Goal: Task Accomplishment & Management: Manage account settings

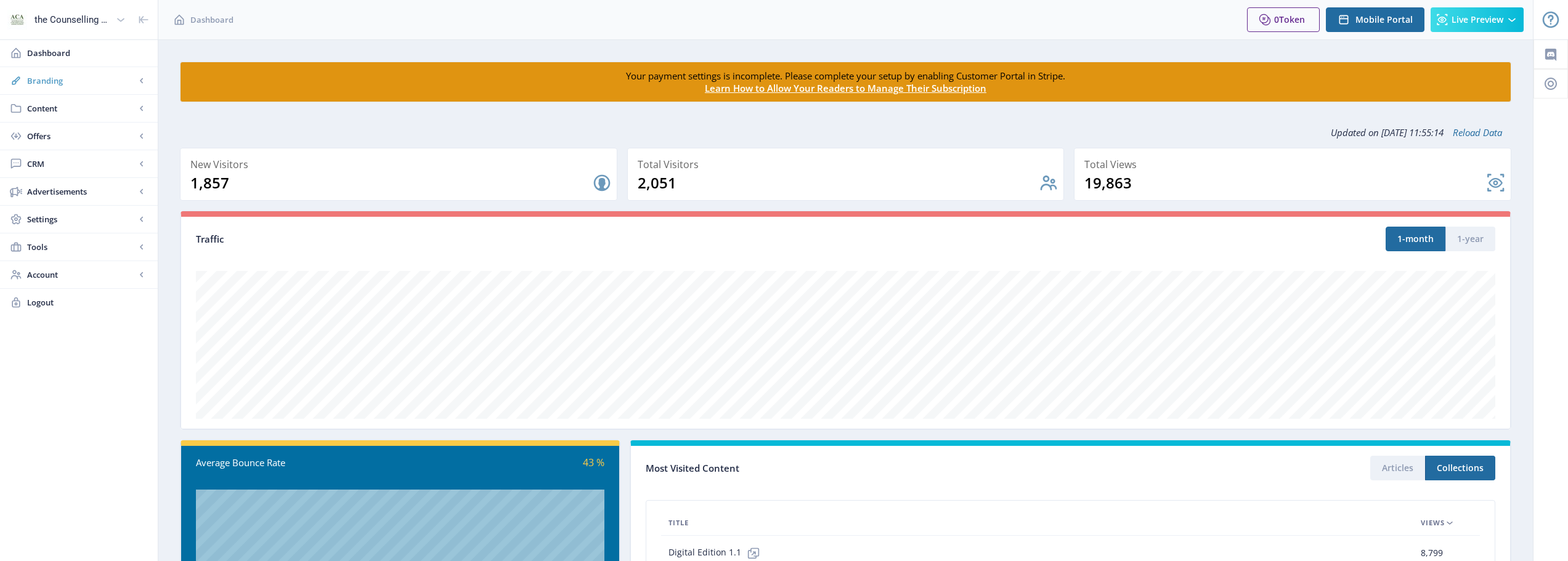
click at [101, 76] on span "Branding" at bounding box center [82, 81] width 108 height 12
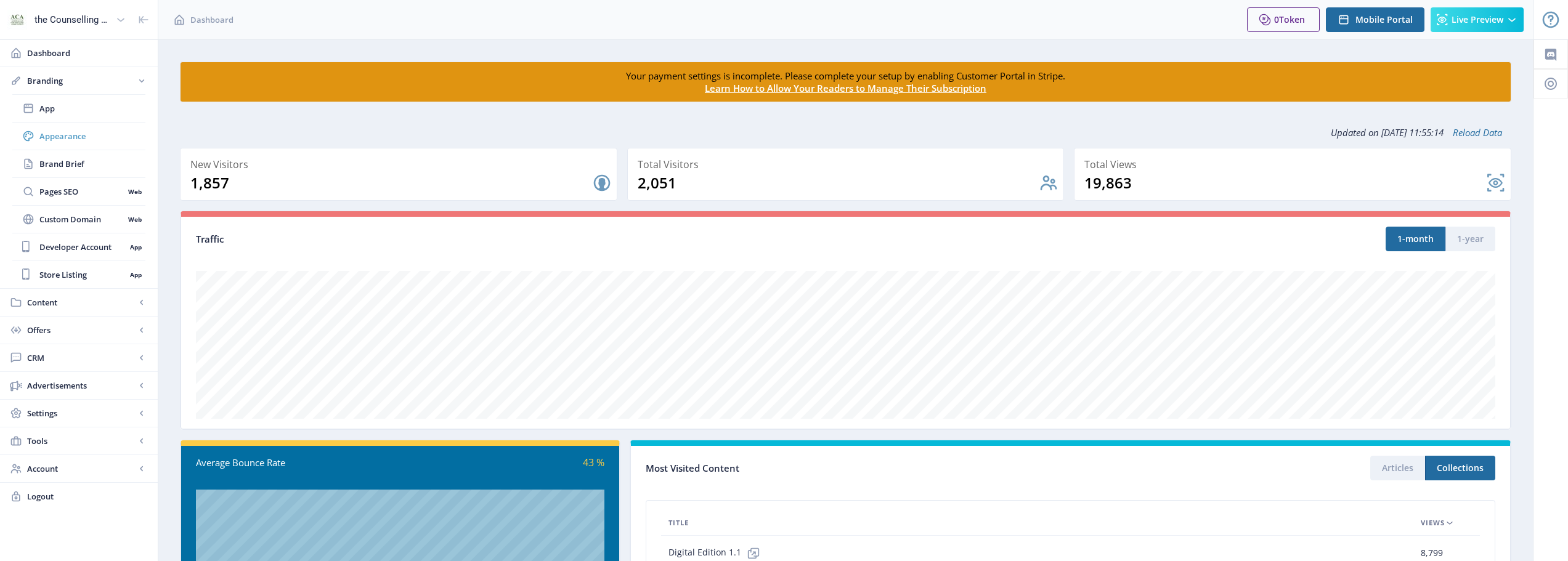
click at [98, 148] on link "Appearance" at bounding box center [79, 136] width 133 height 27
click at [85, 132] on span "Appearance" at bounding box center [92, 136] width 106 height 12
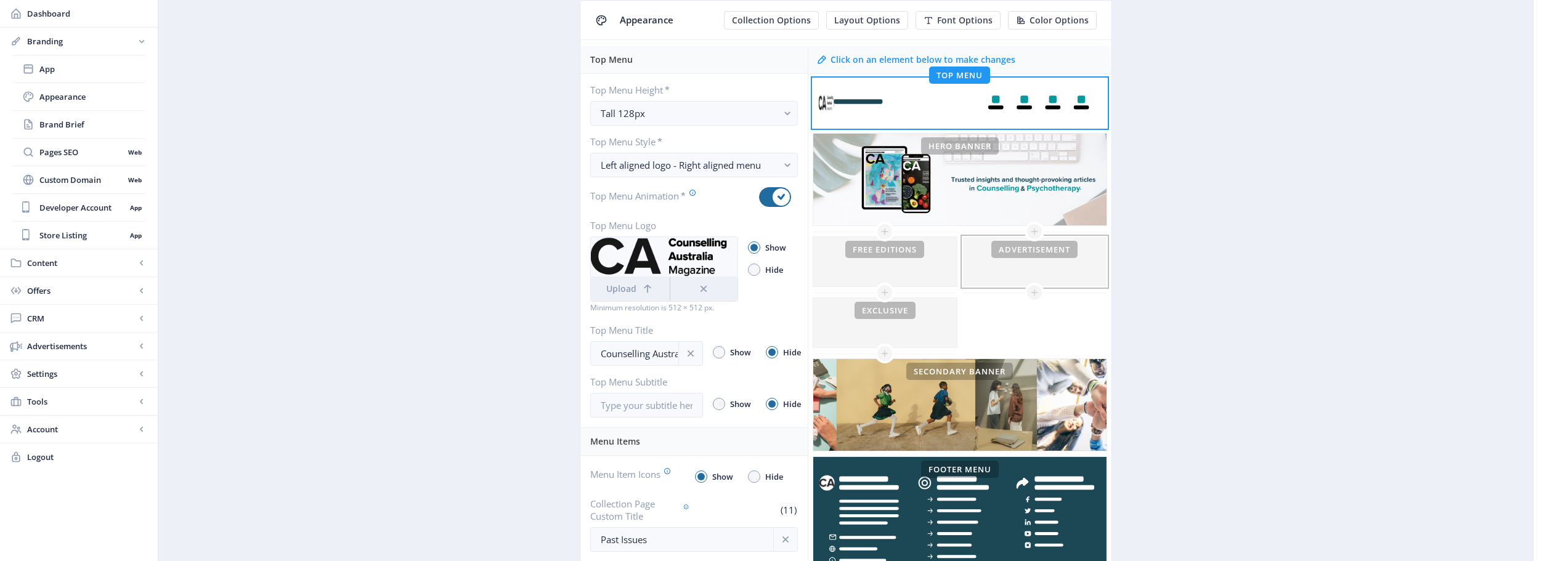
scroll to position [123, 0]
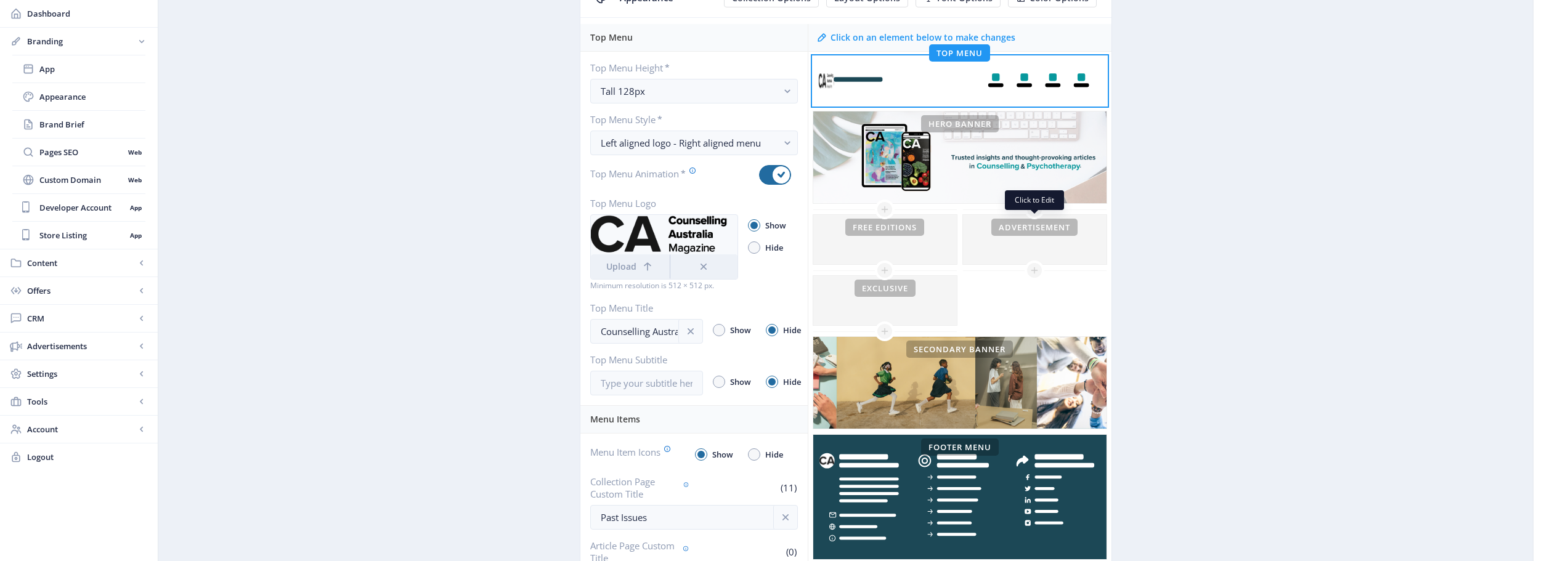
drag, startPoint x: 1041, startPoint y: 229, endPoint x: 1197, endPoint y: 214, distance: 156.7
click at [1197, 214] on app-branding-designer "Universal App Mobile Appearance Collection Options Layout Options Font Options …" at bounding box center [846, 457] width 1332 height 1037
click at [1036, 266] on icon at bounding box center [1034, 270] width 10 height 10
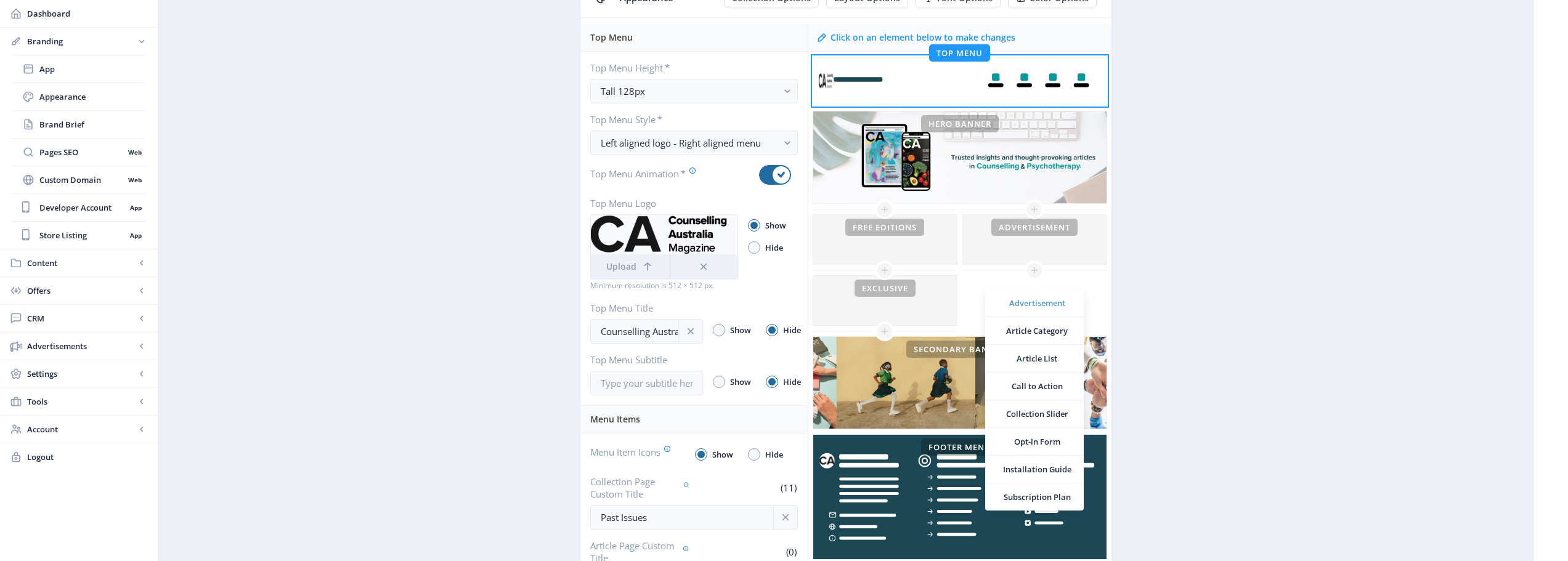
click at [1036, 297] on link "Advertisement" at bounding box center [1034, 303] width 98 height 27
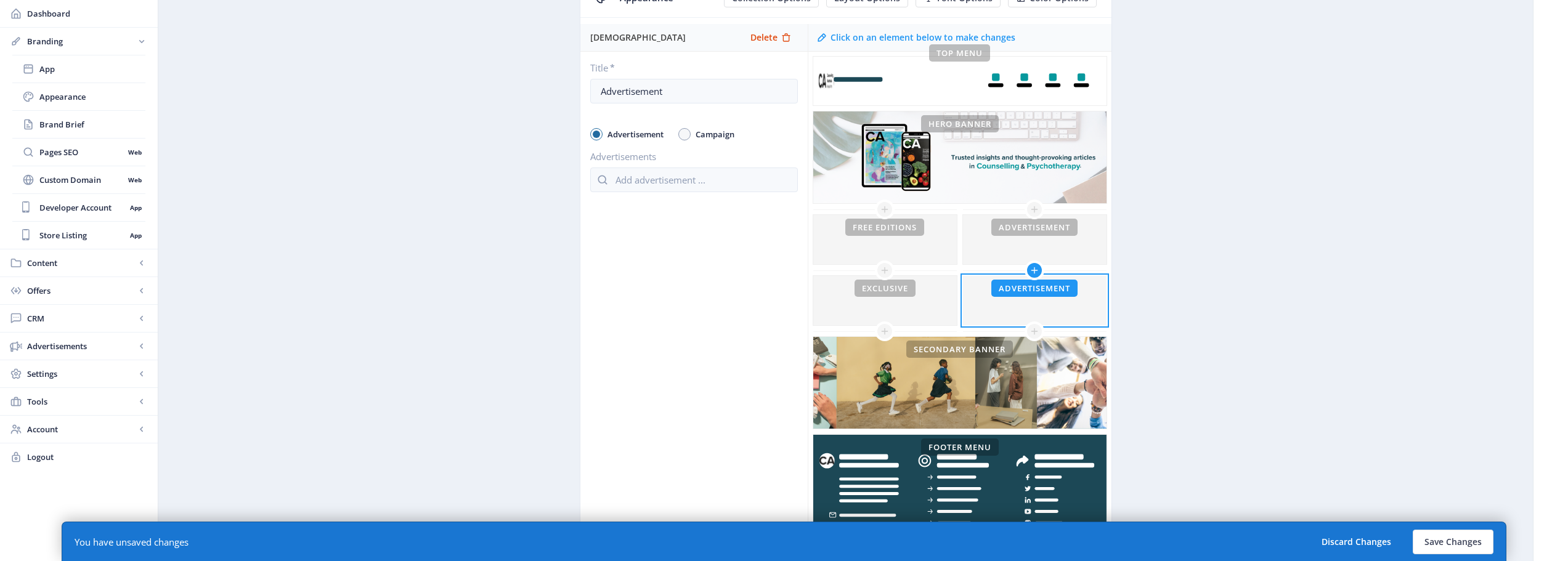
click at [1036, 274] on icon at bounding box center [1034, 270] width 10 height 10
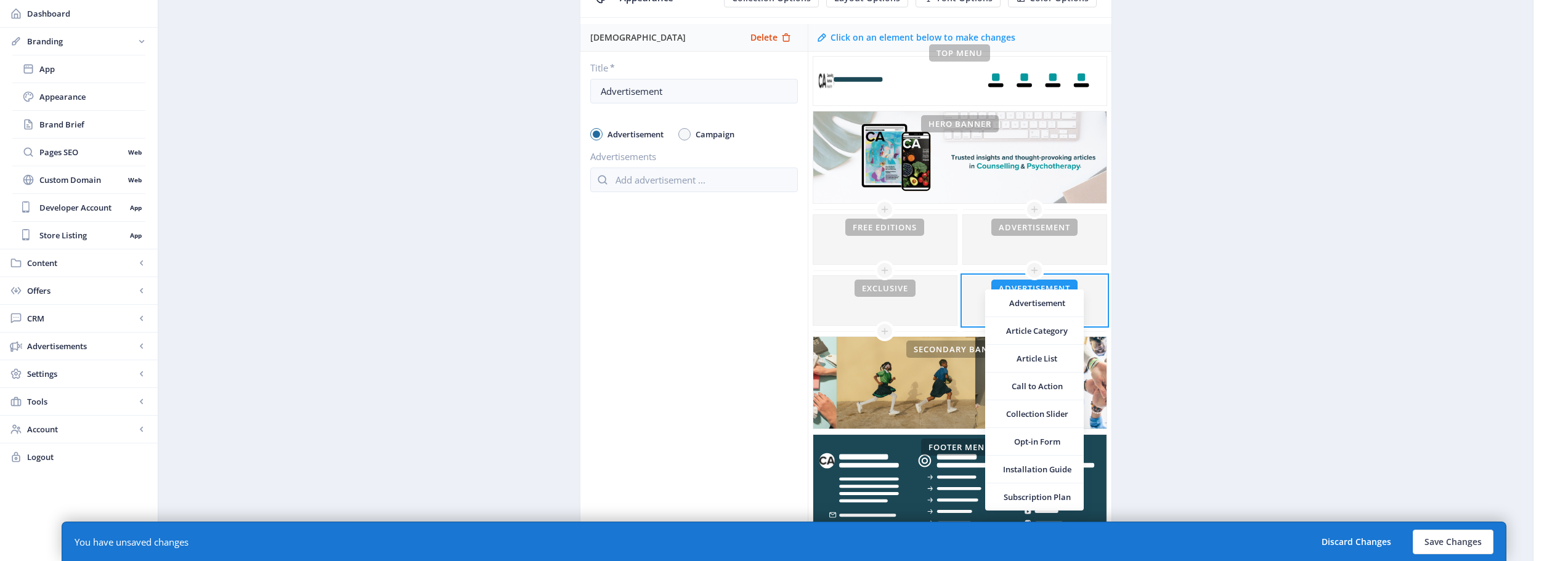
click at [1296, 287] on app-branding-designer "Universal App Mobile Appearance Collection Options Layout Options Font Options …" at bounding box center [846, 266] width 1332 height 656
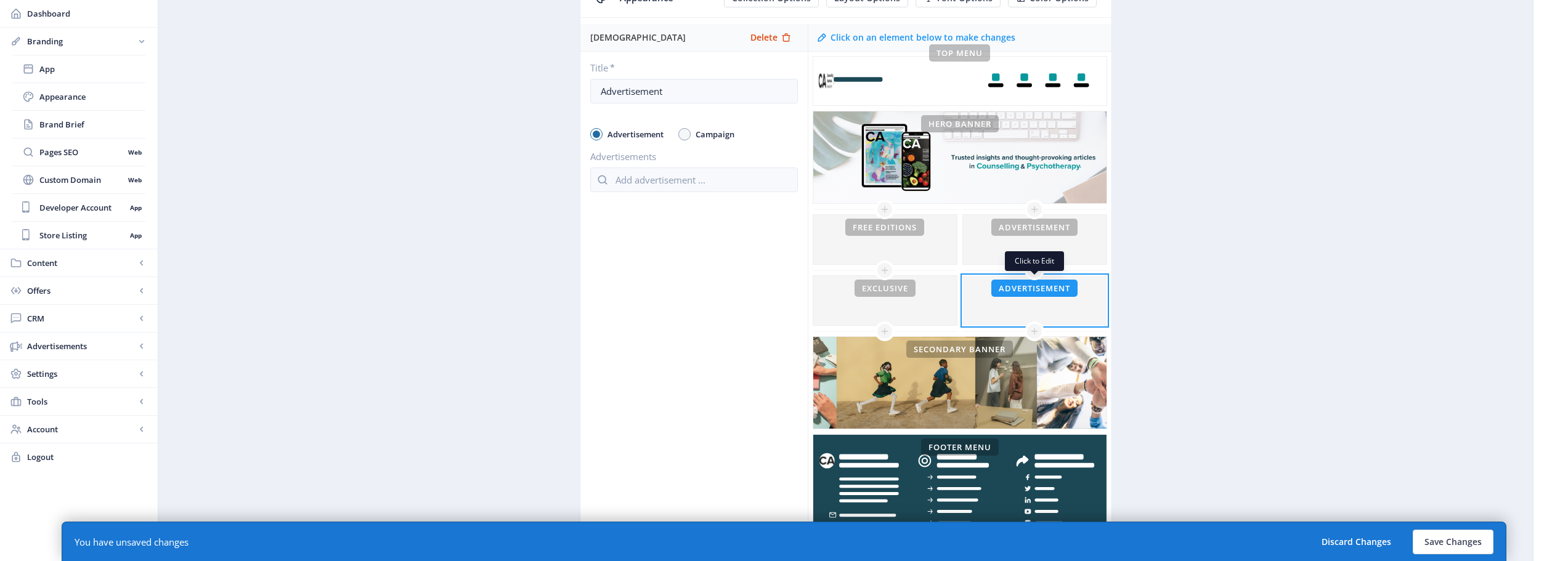
click at [1062, 297] on div at bounding box center [1035, 300] width 143 height 50
click at [1077, 308] on div at bounding box center [1035, 300] width 143 height 50
click at [1454, 537] on button "Save Changes" at bounding box center [1454, 542] width 81 height 24
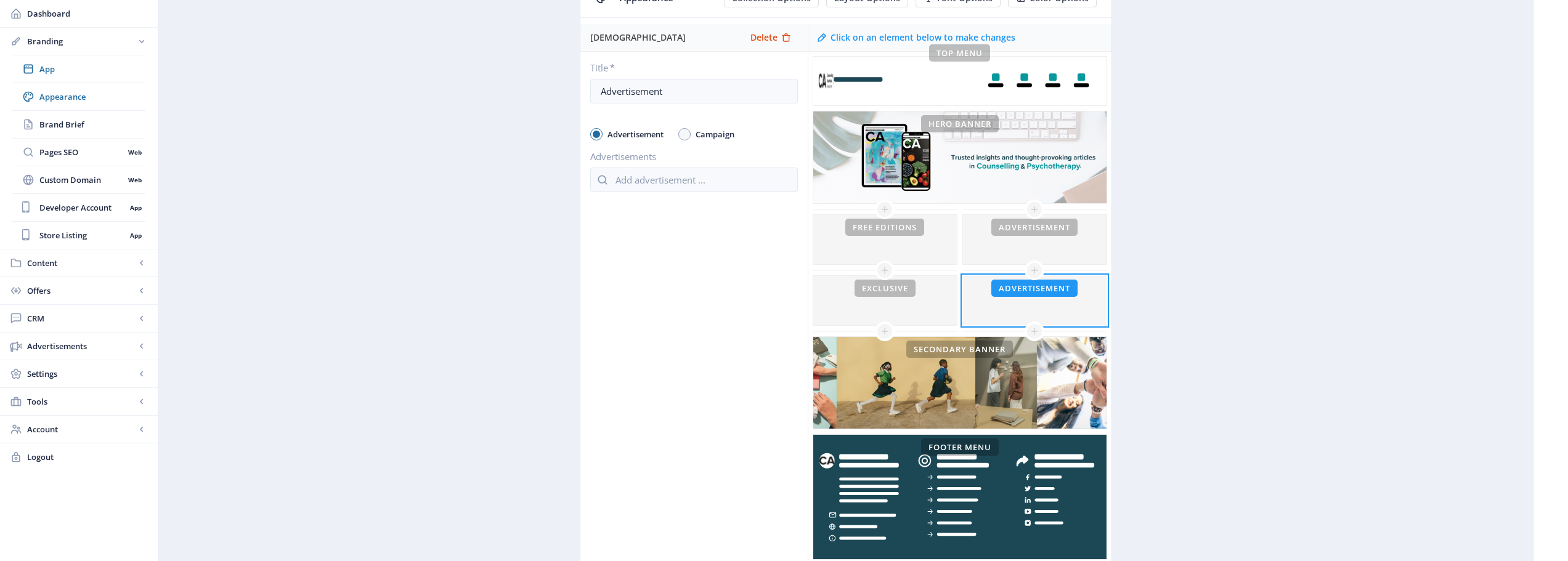
drag, startPoint x: 750, startPoint y: 322, endPoint x: 710, endPoint y: 254, distance: 78.9
click at [747, 316] on div "[DEMOGRAPHIC_DATA] Delete Title * Advertisement Advertisement Campaign Advertis…" at bounding box center [694, 295] width 227 height 541
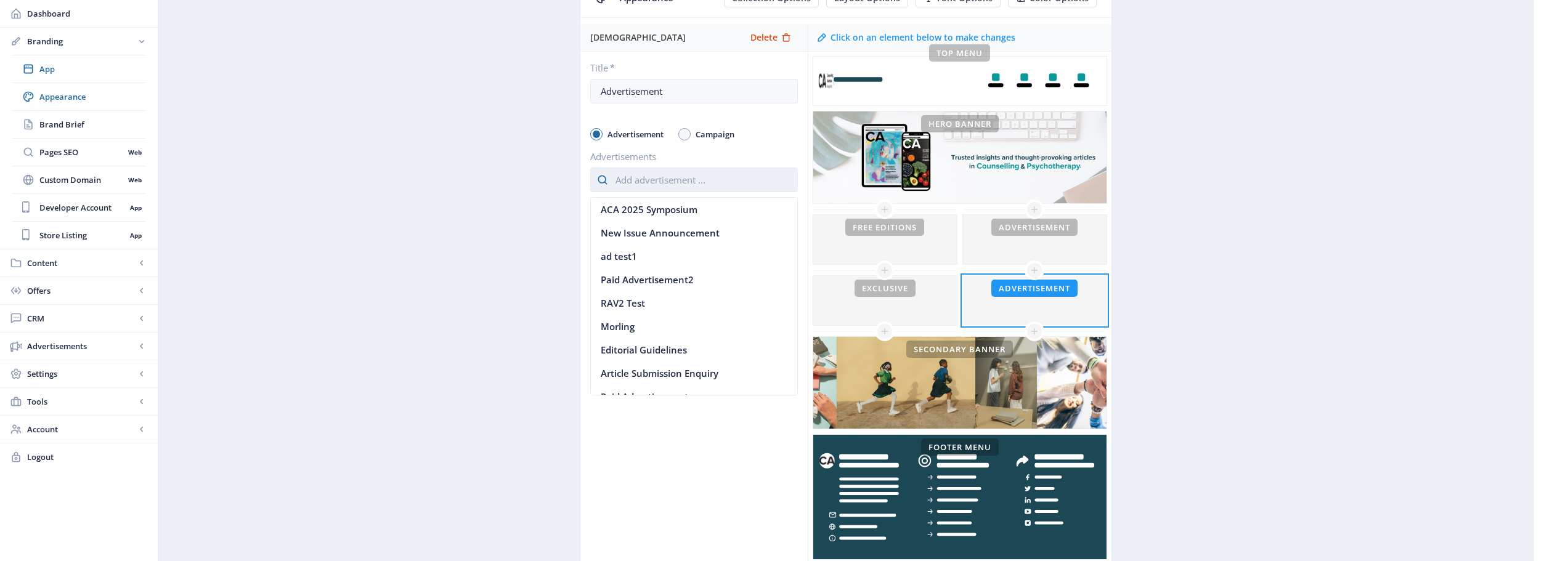
click at [663, 181] on input "text" at bounding box center [694, 180] width 207 height 24
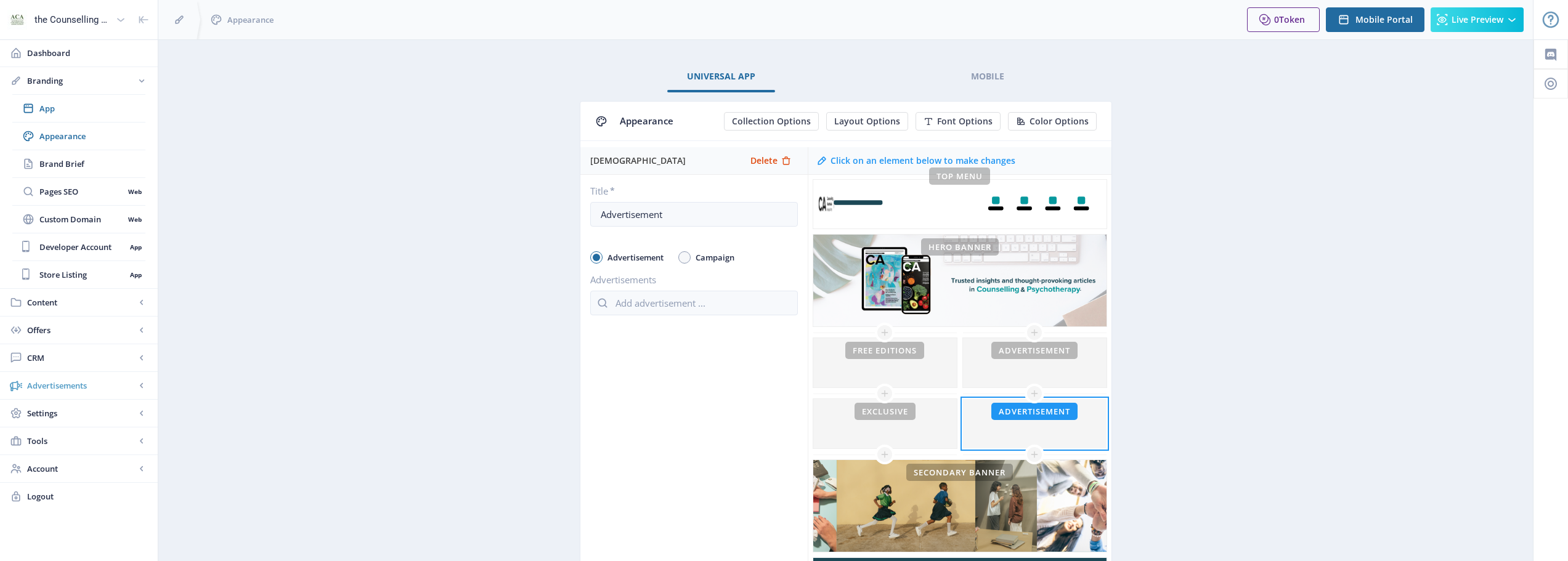
scroll to position [123, 0]
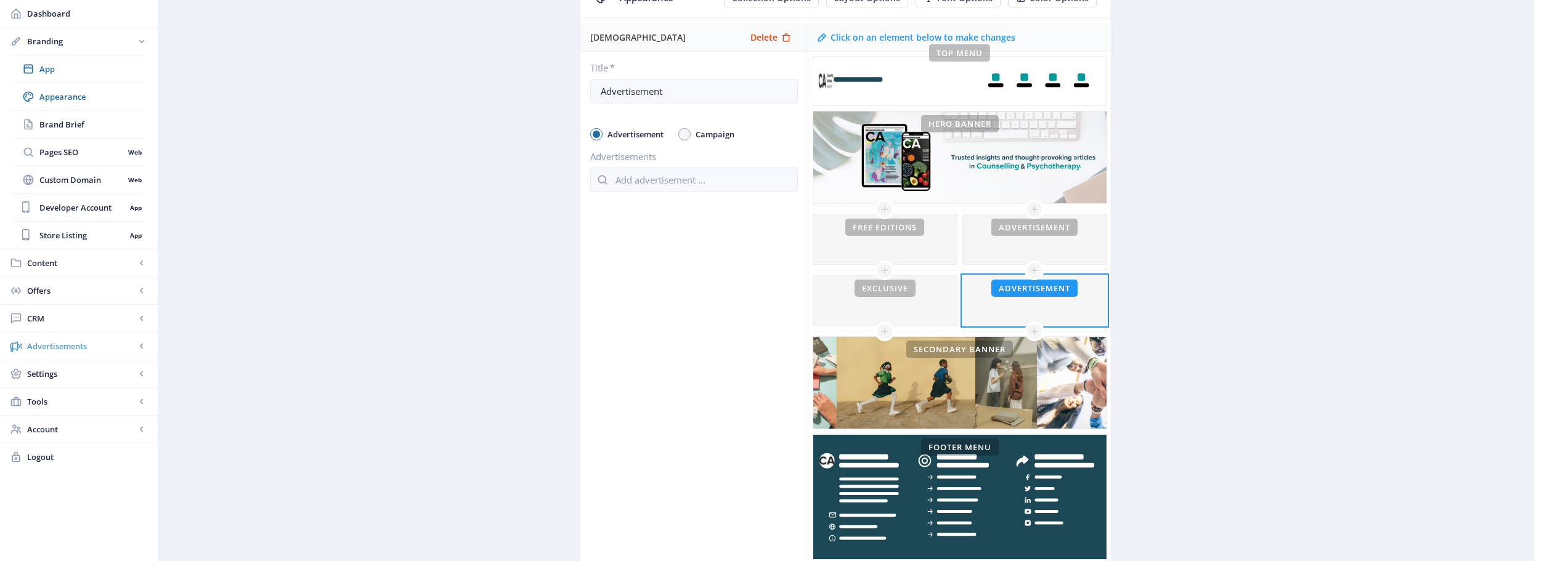
click at [117, 351] on span "Advertisements" at bounding box center [82, 346] width 108 height 12
click at [88, 173] on link "Ad Manager Web" at bounding box center [79, 180] width 133 height 27
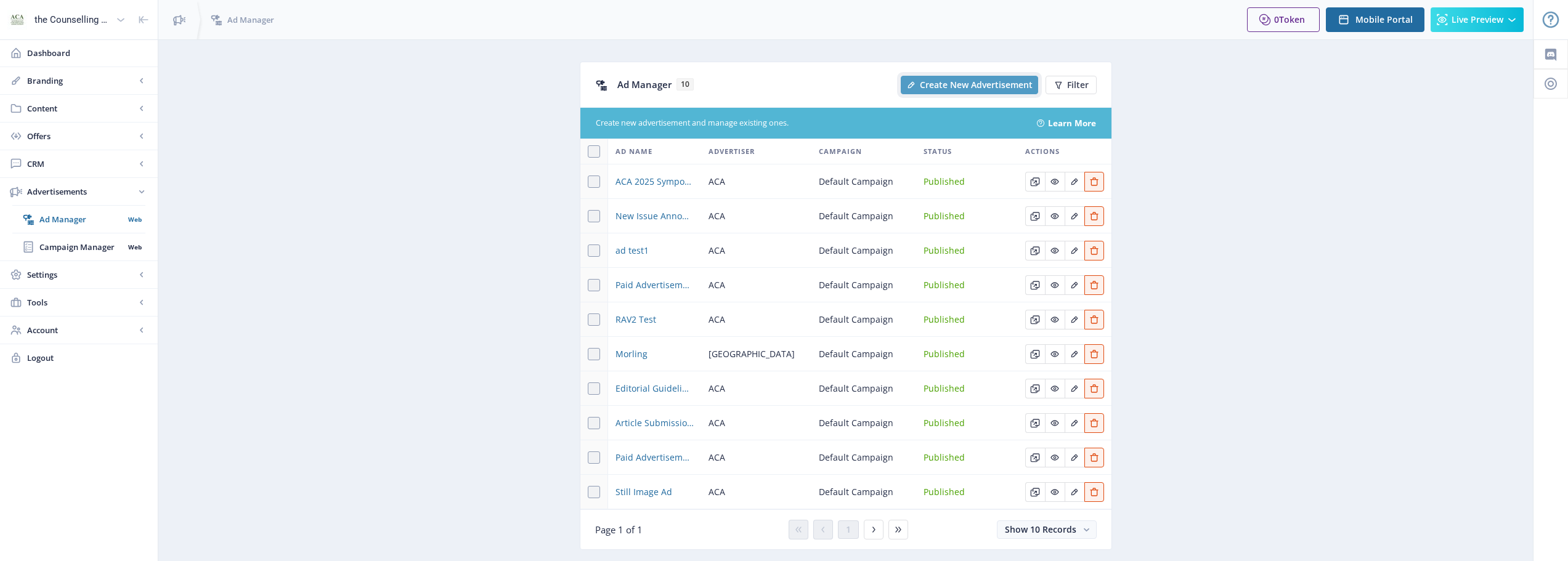
click at [988, 85] on span "Create New Advertisement" at bounding box center [976, 85] width 113 height 10
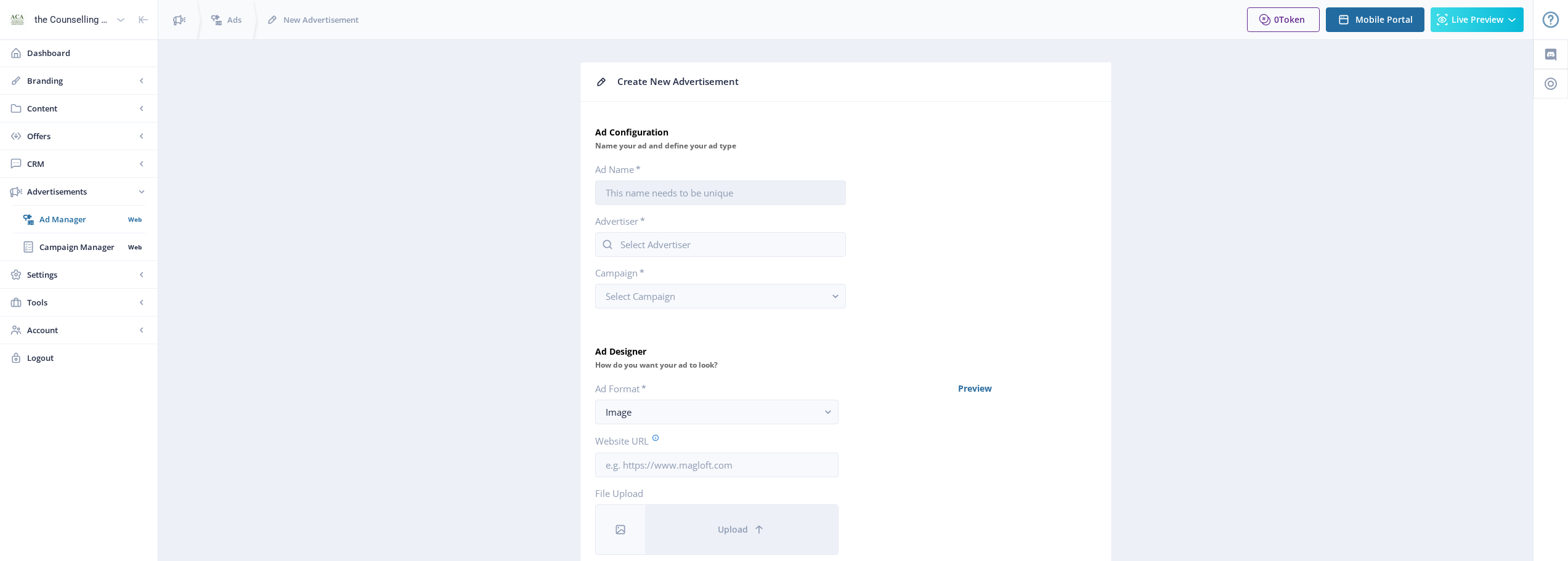
click at [675, 195] on input "Ad Name *" at bounding box center [721, 193] width 251 height 24
click at [699, 190] on input "Ad Name *" at bounding box center [721, 193] width 251 height 24
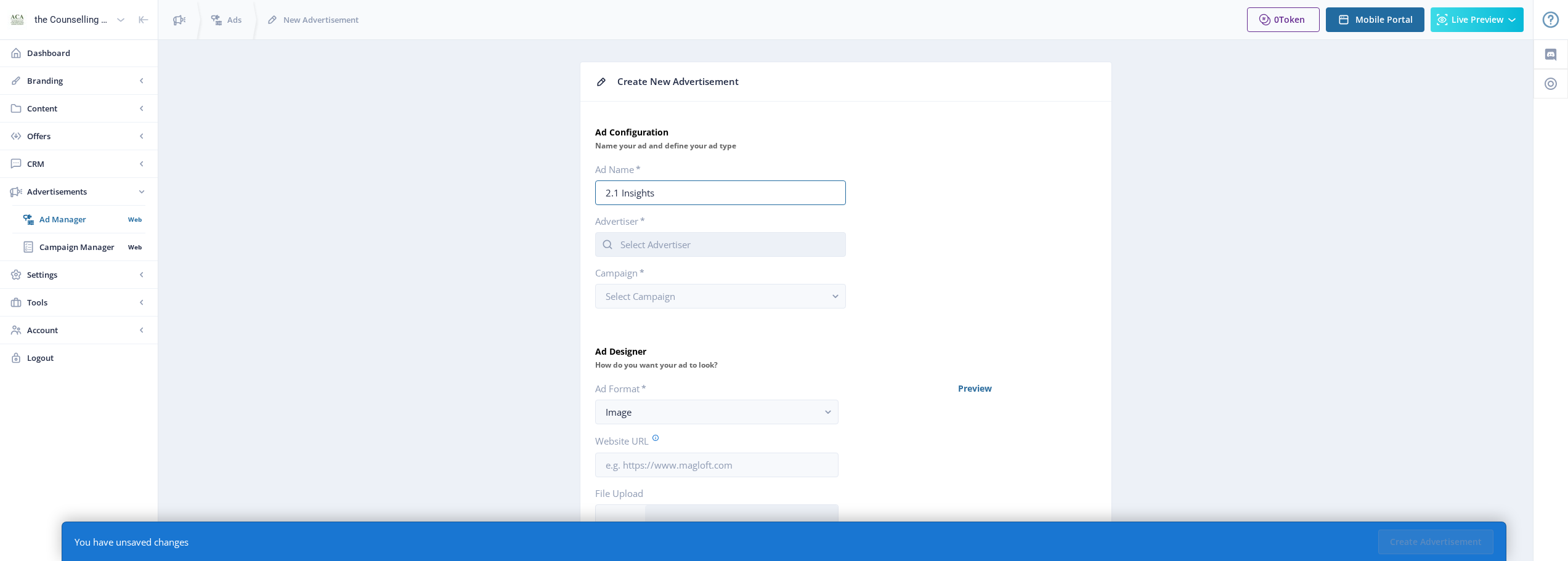
type input "2.1 Insights"
click at [690, 248] on input "text" at bounding box center [721, 245] width 251 height 24
click at [672, 298] on nb-option "ACA" at bounding box center [720, 297] width 249 height 24
type input "ACA"
click at [671, 280] on app-form-field "Campaign * Select Campaign" at bounding box center [721, 287] width 251 height 42
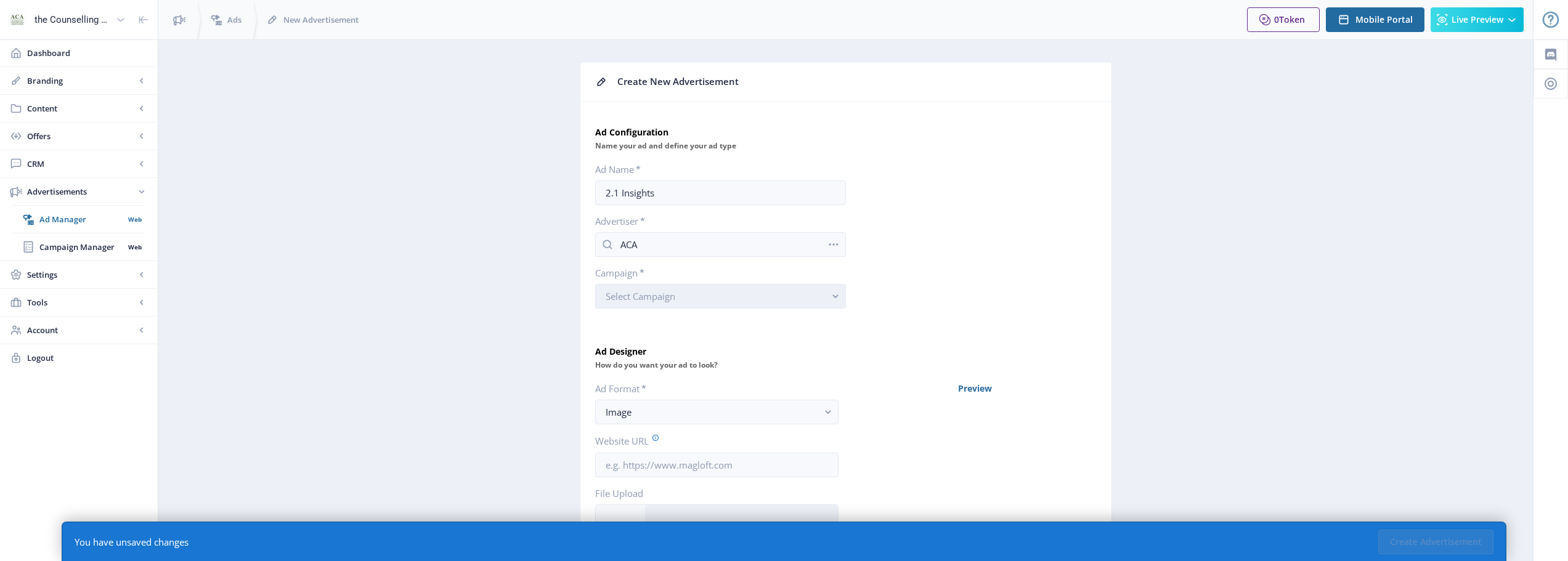
click at [676, 297] on span "Select Campaign" at bounding box center [640, 297] width 69 height 12
click at [676, 329] on span "Default Campaign" at bounding box center [646, 325] width 81 height 14
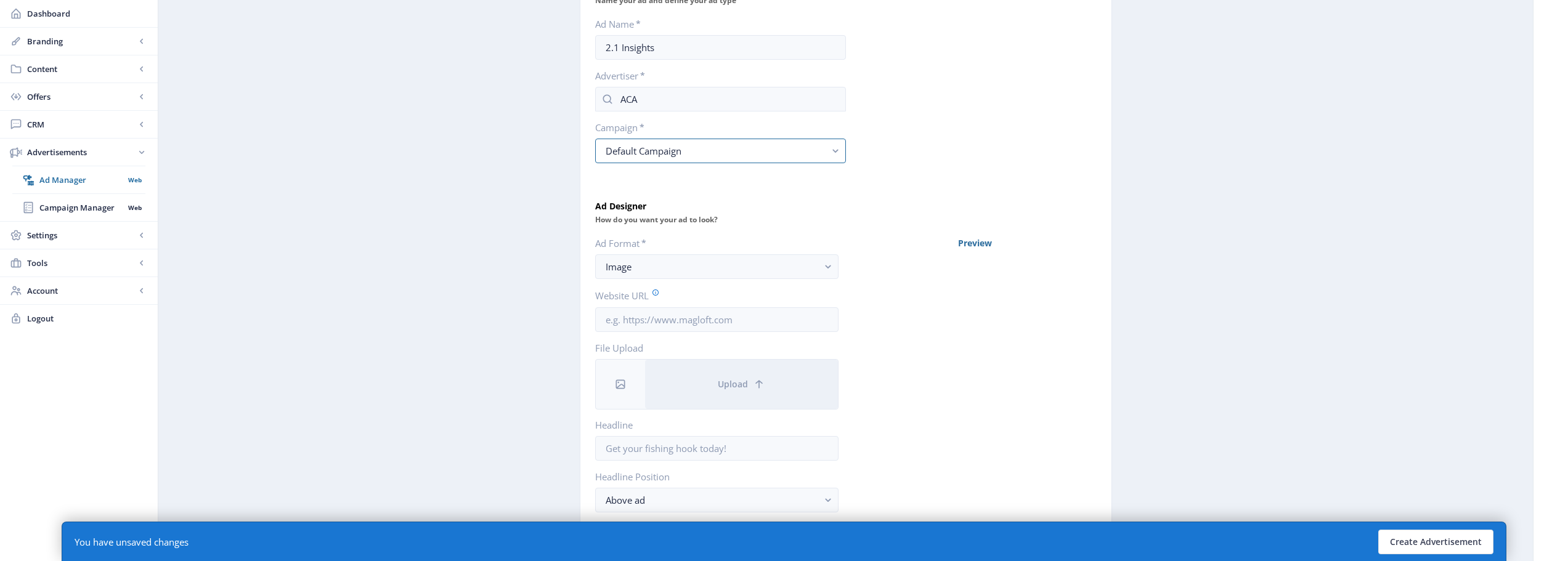
scroll to position [184, 0]
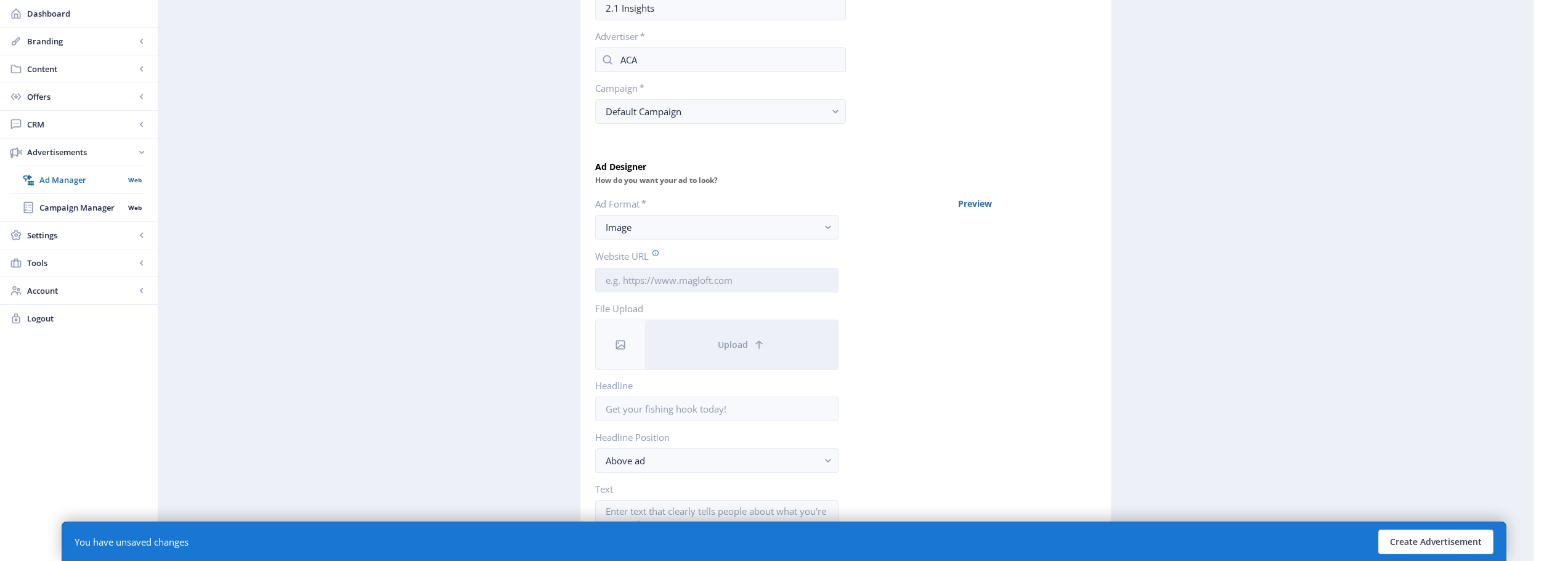
click at [667, 275] on input "Website URL" at bounding box center [717, 280] width 243 height 24
click at [496, 308] on app-advertisements-ad-new "Create New Advertisement Ad Configuration Name your ad and define your ad type …" at bounding box center [846, 334] width 1332 height 915
click at [726, 284] on input "Website URL" at bounding box center [717, 280] width 243 height 24
paste input "[URL][DOMAIN_NAME]"
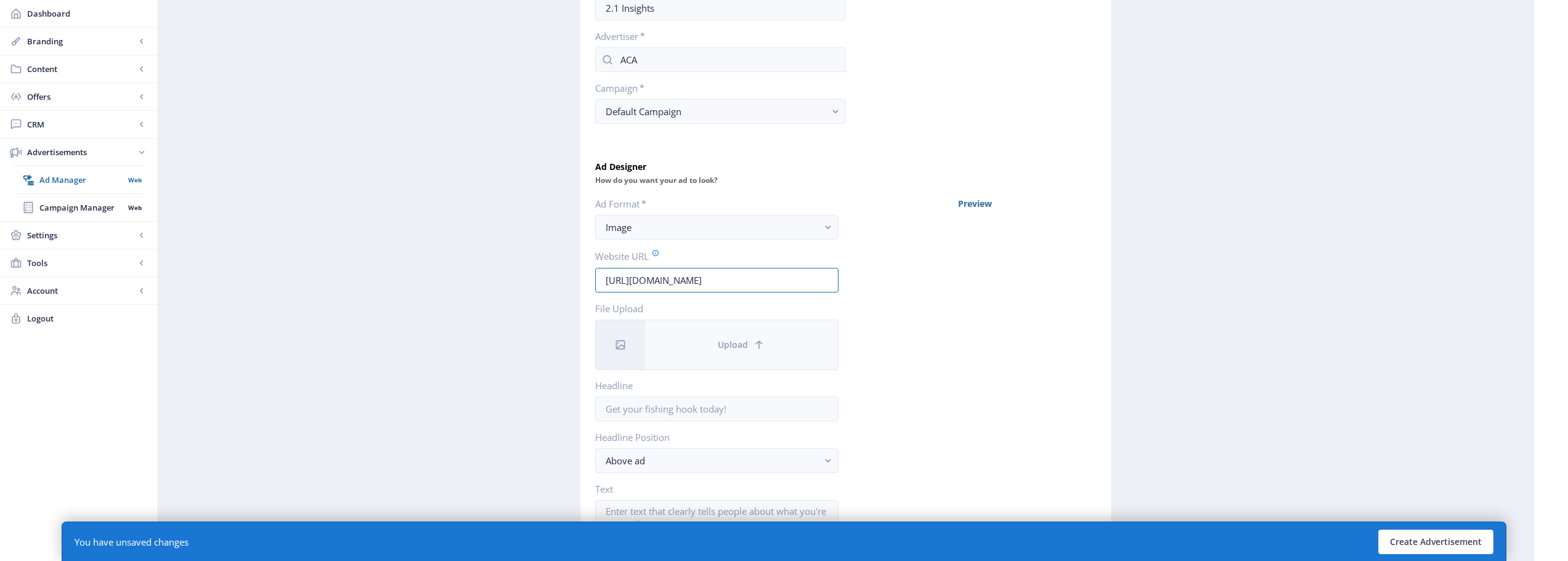
type input "[URL][DOMAIN_NAME]"
click at [734, 329] on button "Upload" at bounding box center [741, 345] width 193 height 50
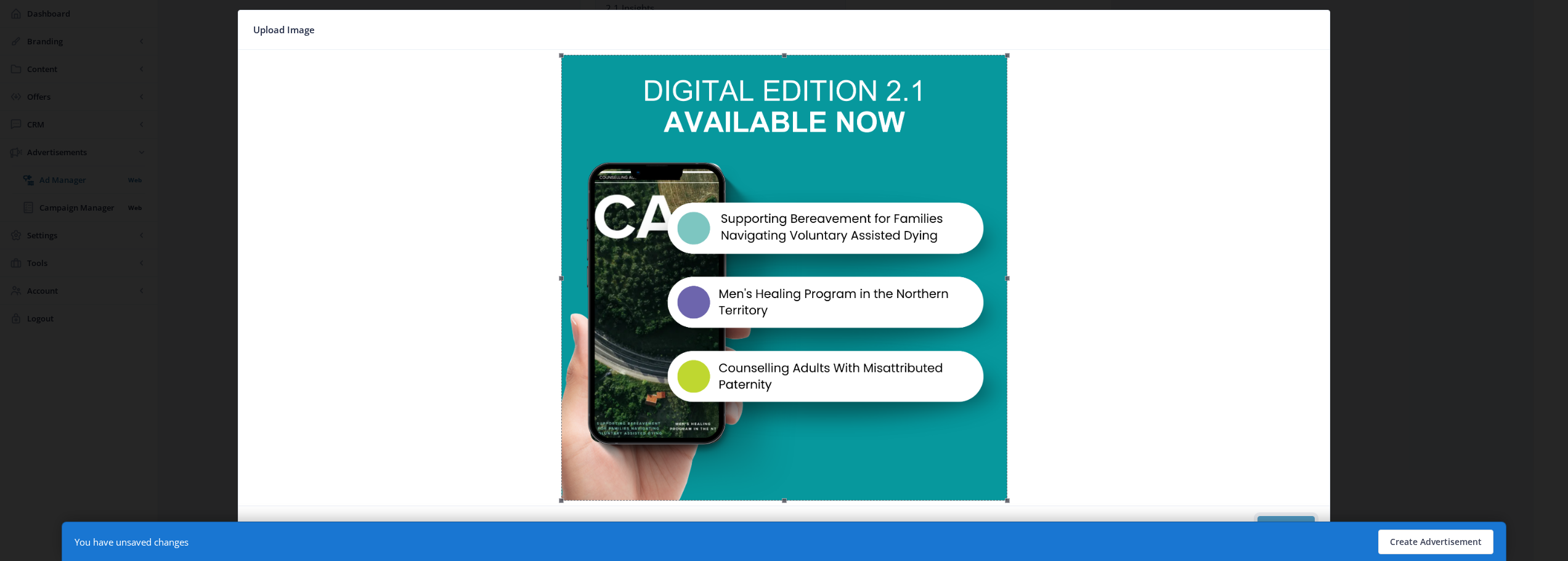
click at [1273, 518] on button "Confirm" at bounding box center [1286, 528] width 57 height 24
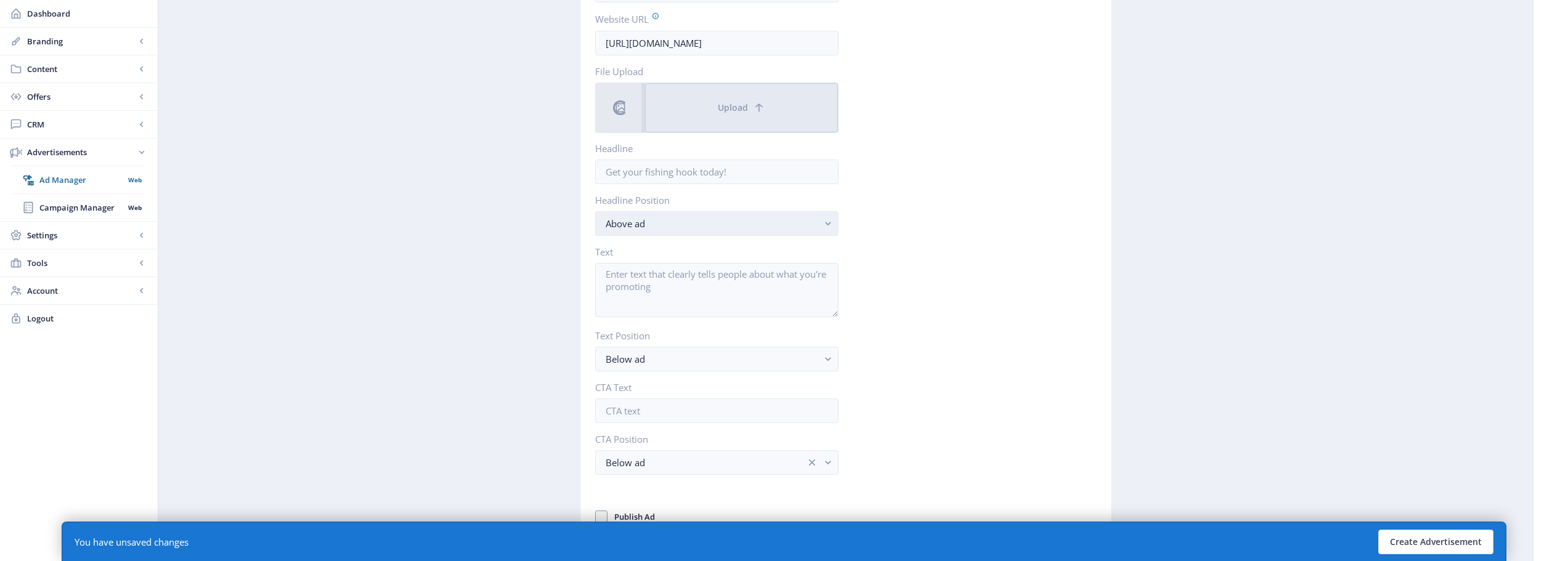
scroll to position [440, 0]
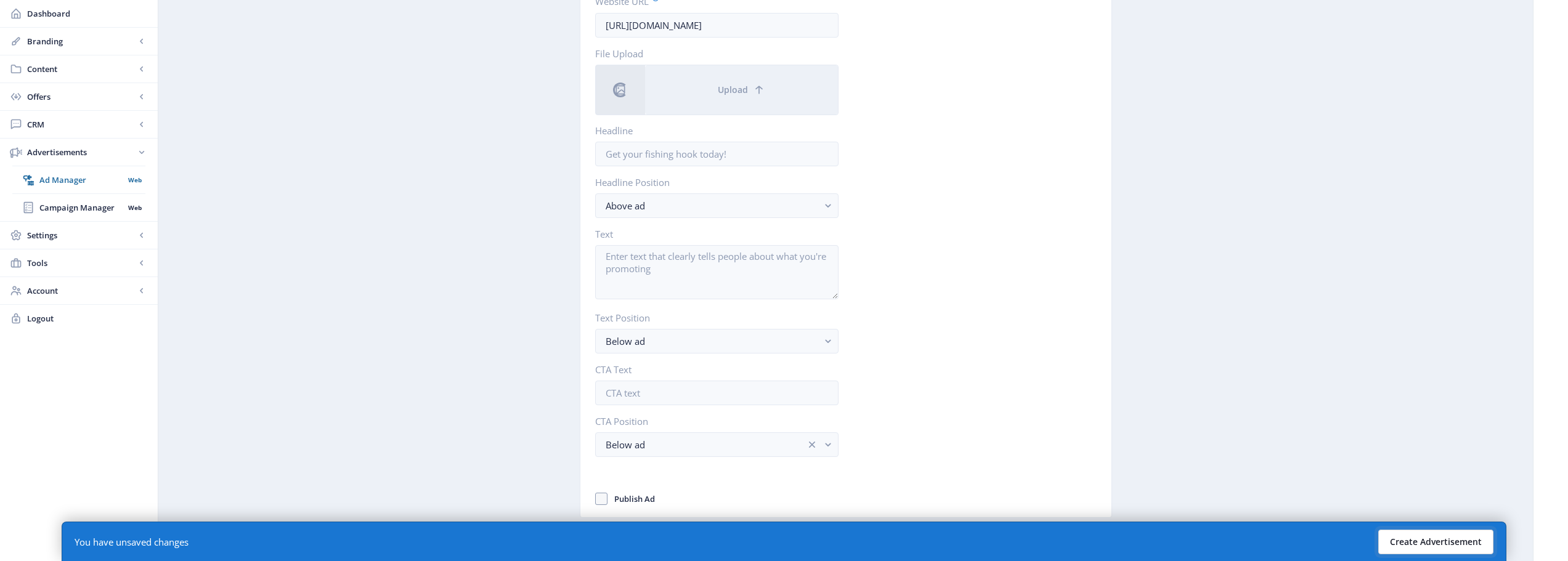
click at [1430, 549] on button "Create Advertisement" at bounding box center [1435, 542] width 115 height 24
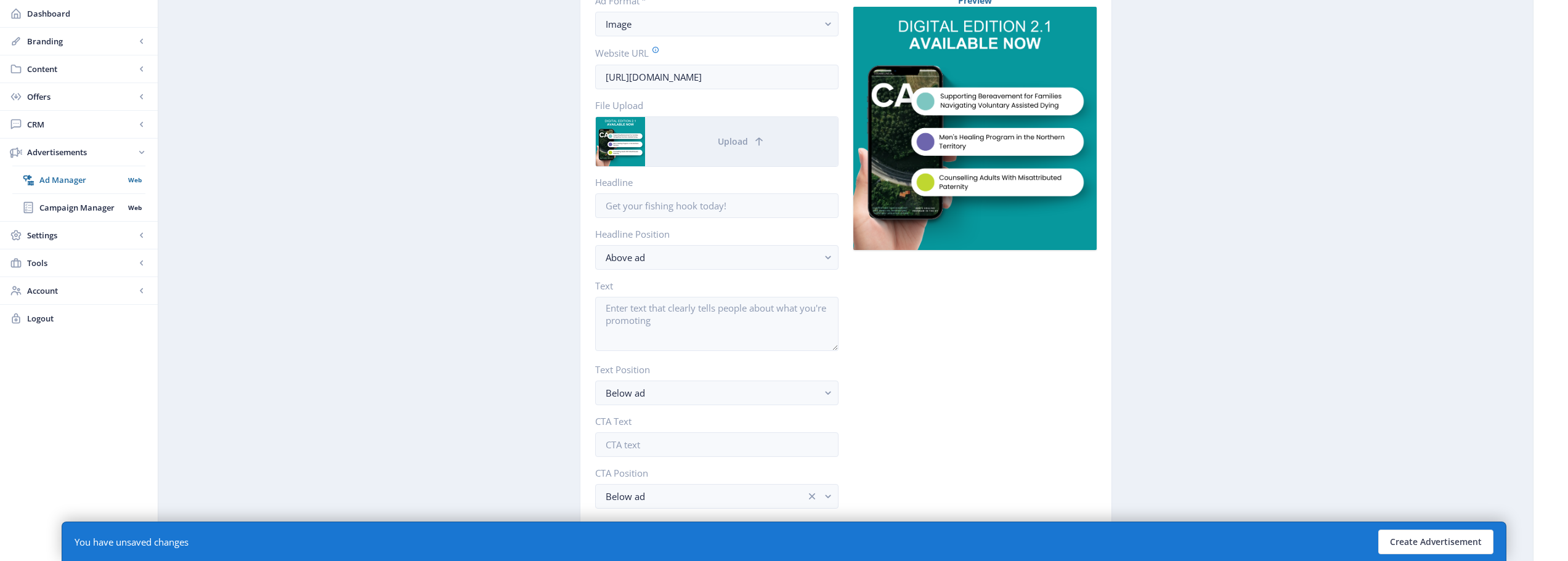
scroll to position [316, 0]
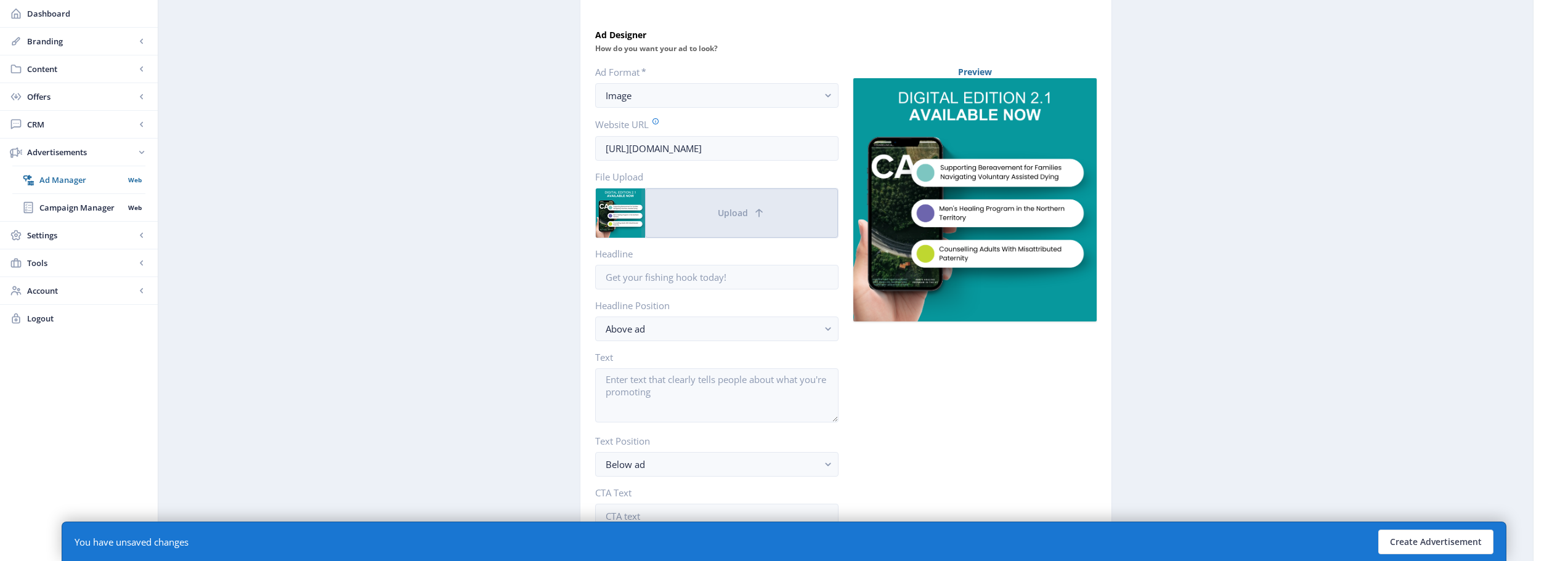
drag, startPoint x: 775, startPoint y: 204, endPoint x: 954, endPoint y: 206, distance: 179.0
click at [911, 210] on div "Ad Format * Image Website URL [URL][DOMAIN_NAME] File Upload Upload Headline He…" at bounding box center [847, 348] width 502 height 565
click at [1470, 538] on button "Create Advertisement" at bounding box center [1435, 542] width 115 height 24
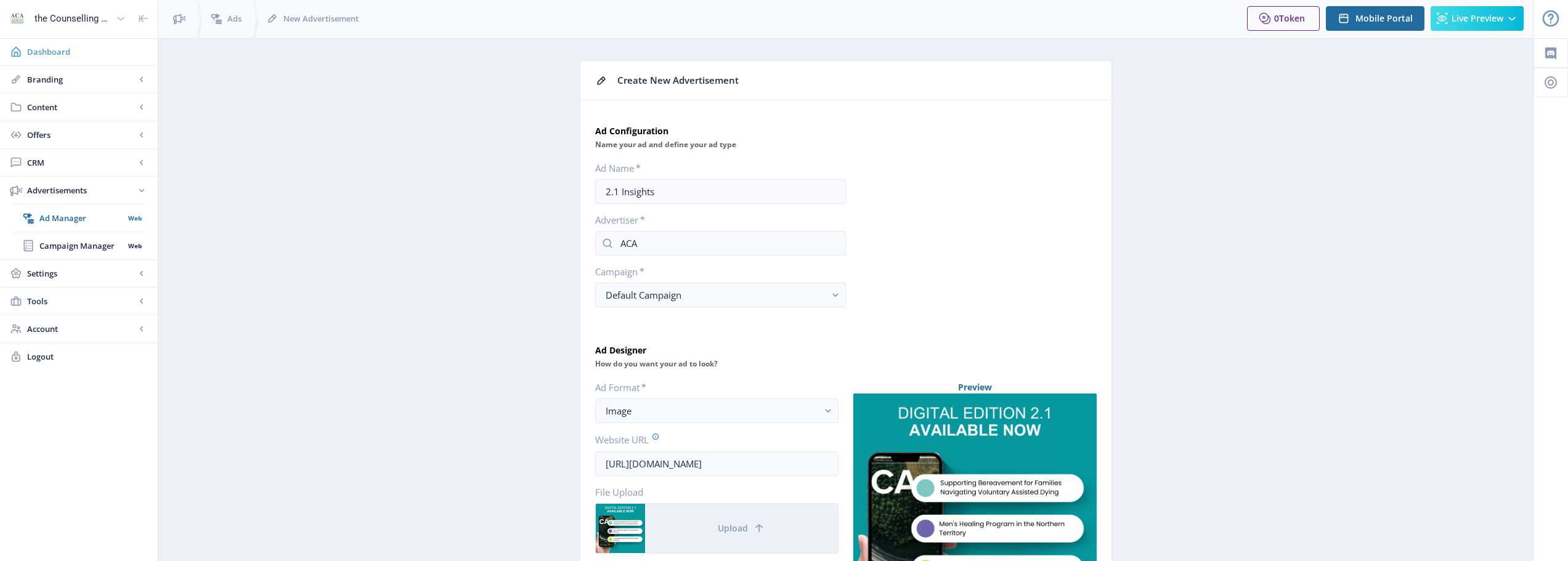
scroll to position [0, 0]
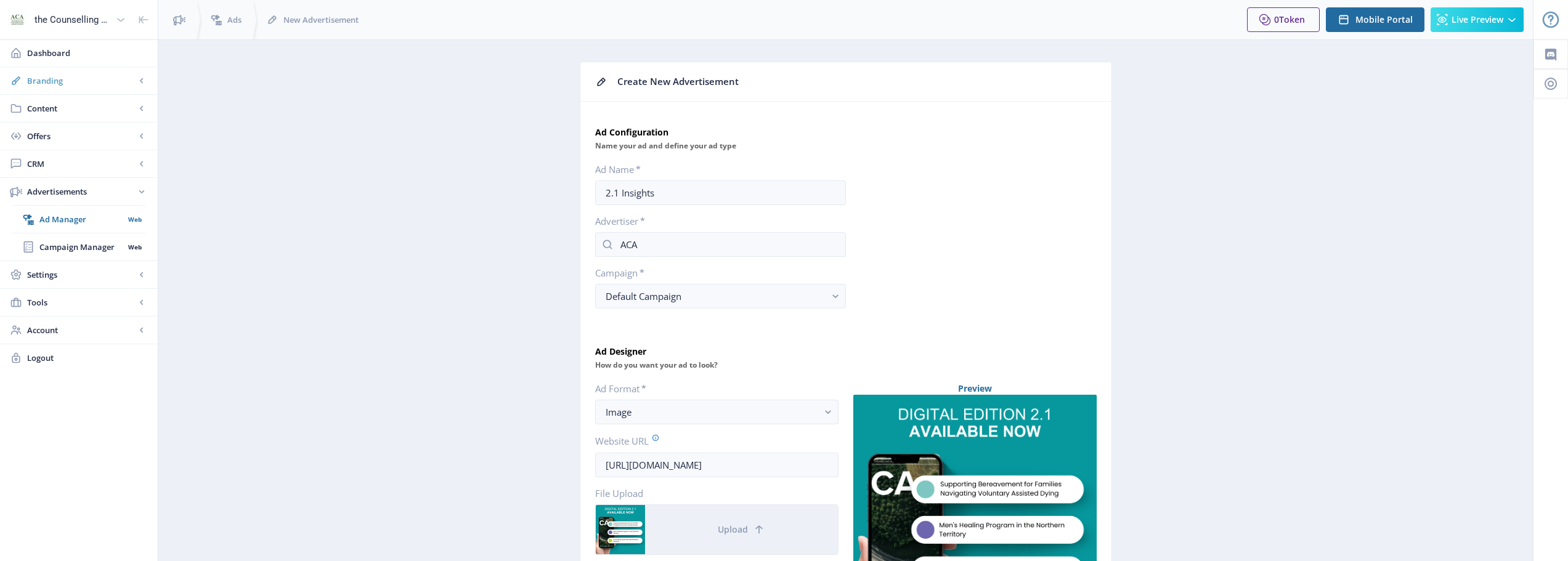
click at [111, 78] on span "Branding" at bounding box center [82, 81] width 108 height 12
click at [111, 134] on span "Appearance" at bounding box center [92, 136] width 106 height 12
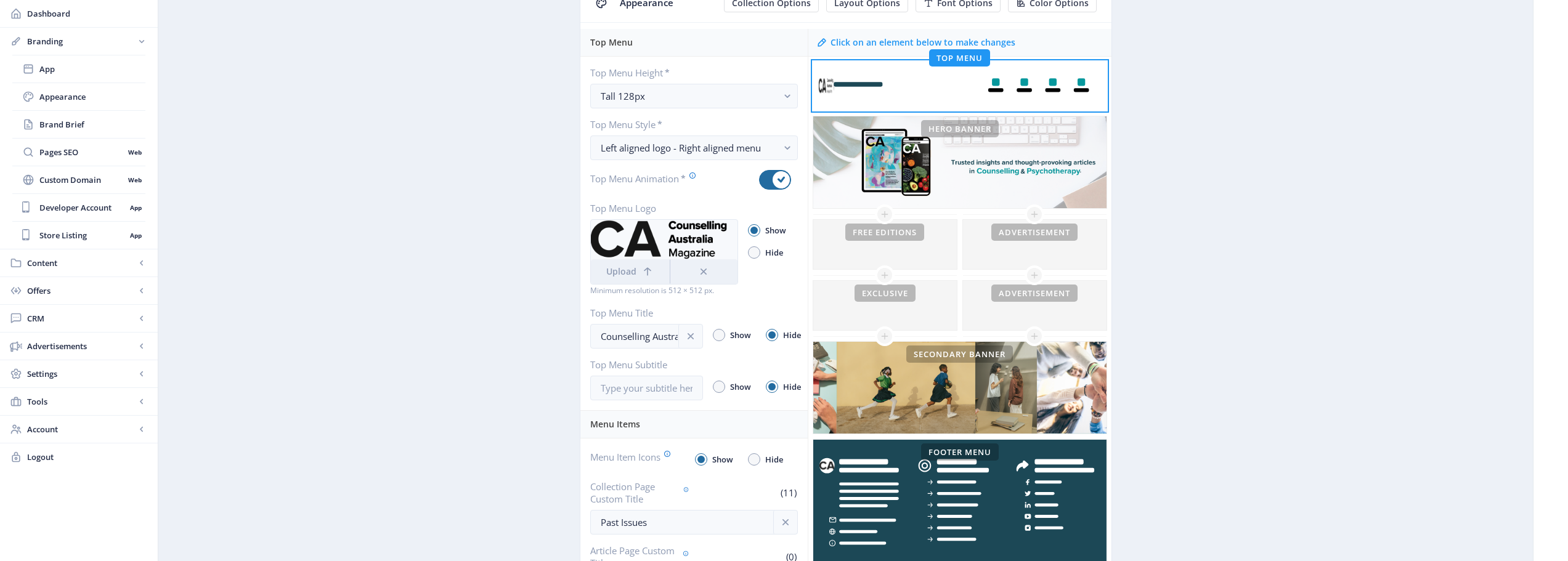
scroll to position [123, 0]
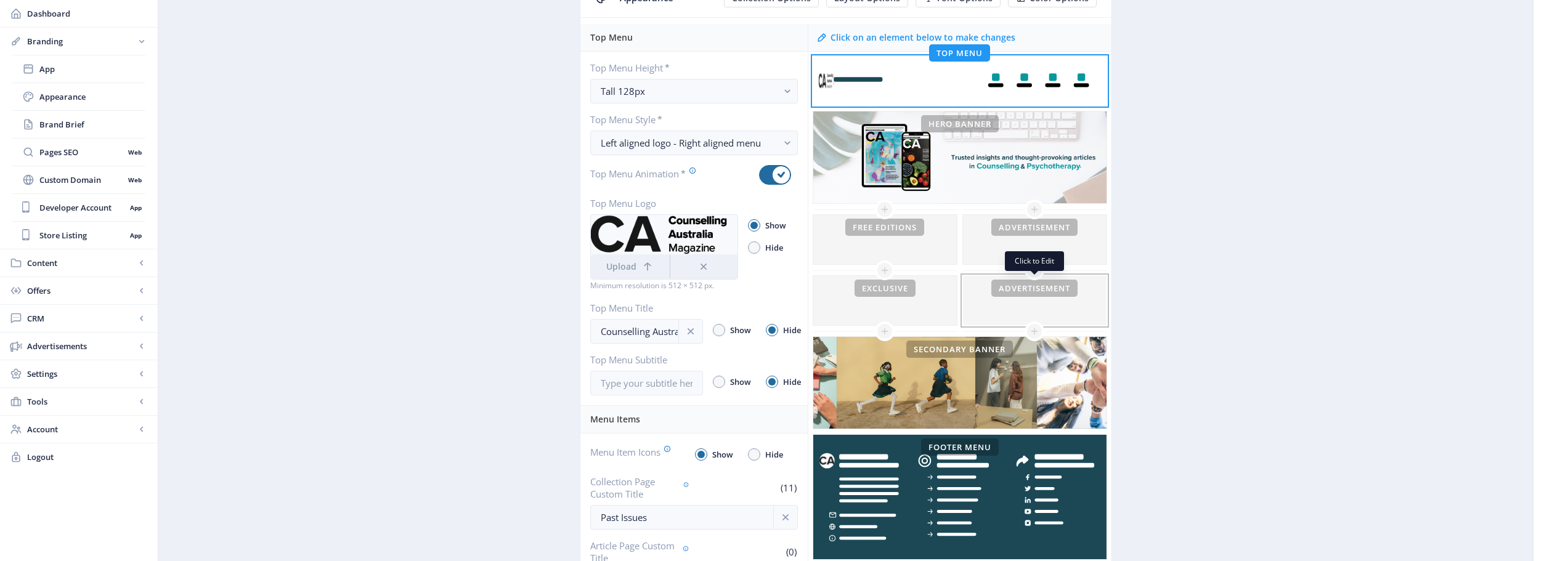
click at [1004, 300] on div at bounding box center [1035, 300] width 143 height 50
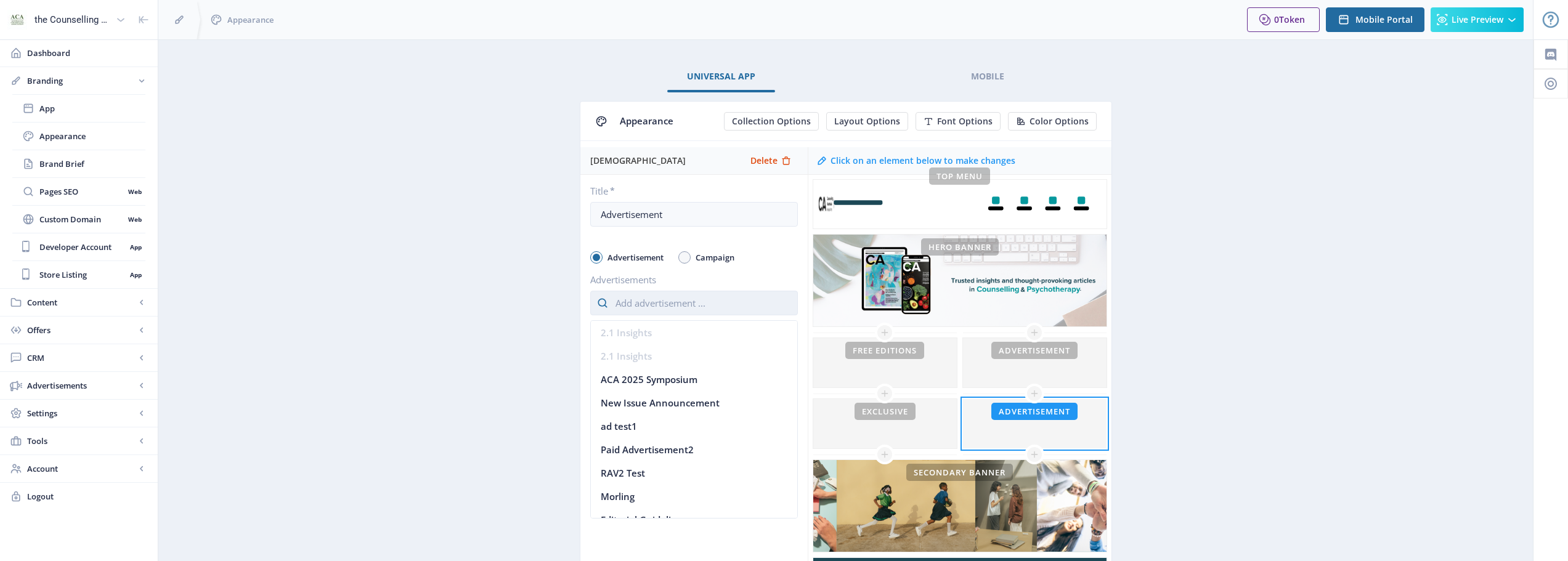
click at [670, 311] on input "text" at bounding box center [694, 303] width 207 height 24
click at [145, 382] on rect at bounding box center [142, 386] width 12 height 12
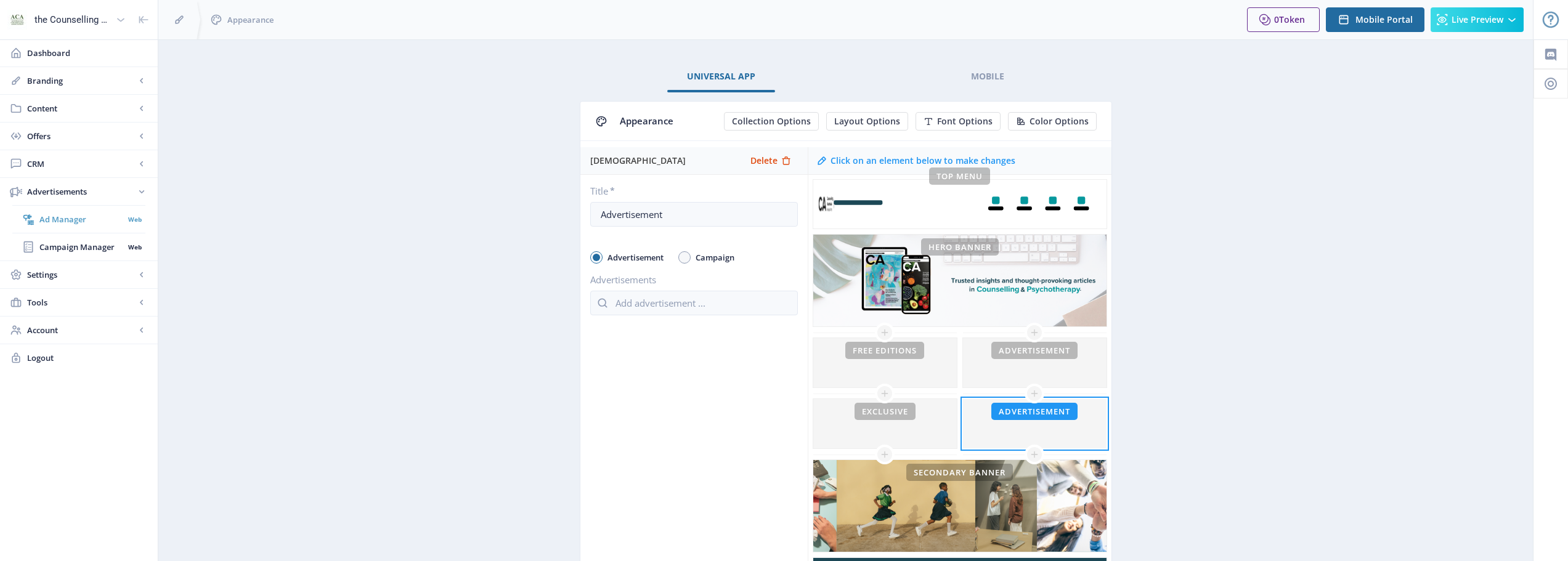
click at [69, 222] on span "Ad Manager" at bounding box center [82, 220] width 85 height 12
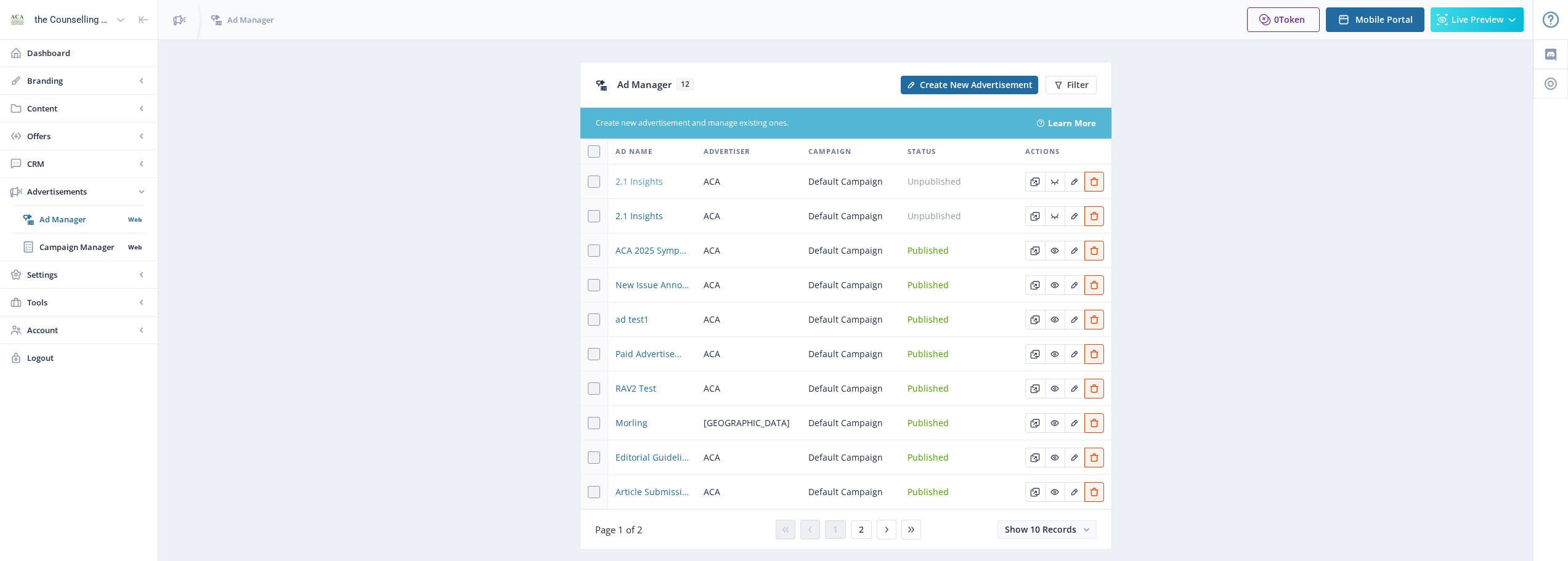
click at [647, 178] on span "2.1 Insights" at bounding box center [639, 181] width 47 height 14
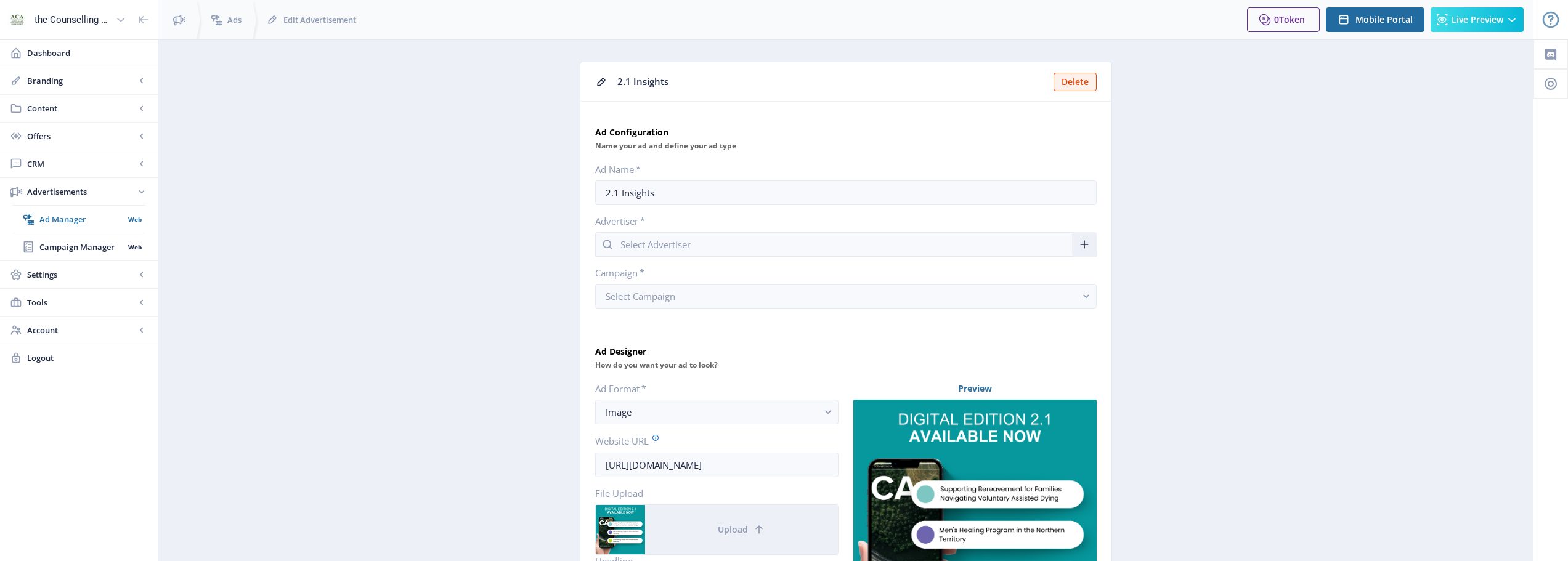
type input "ACA"
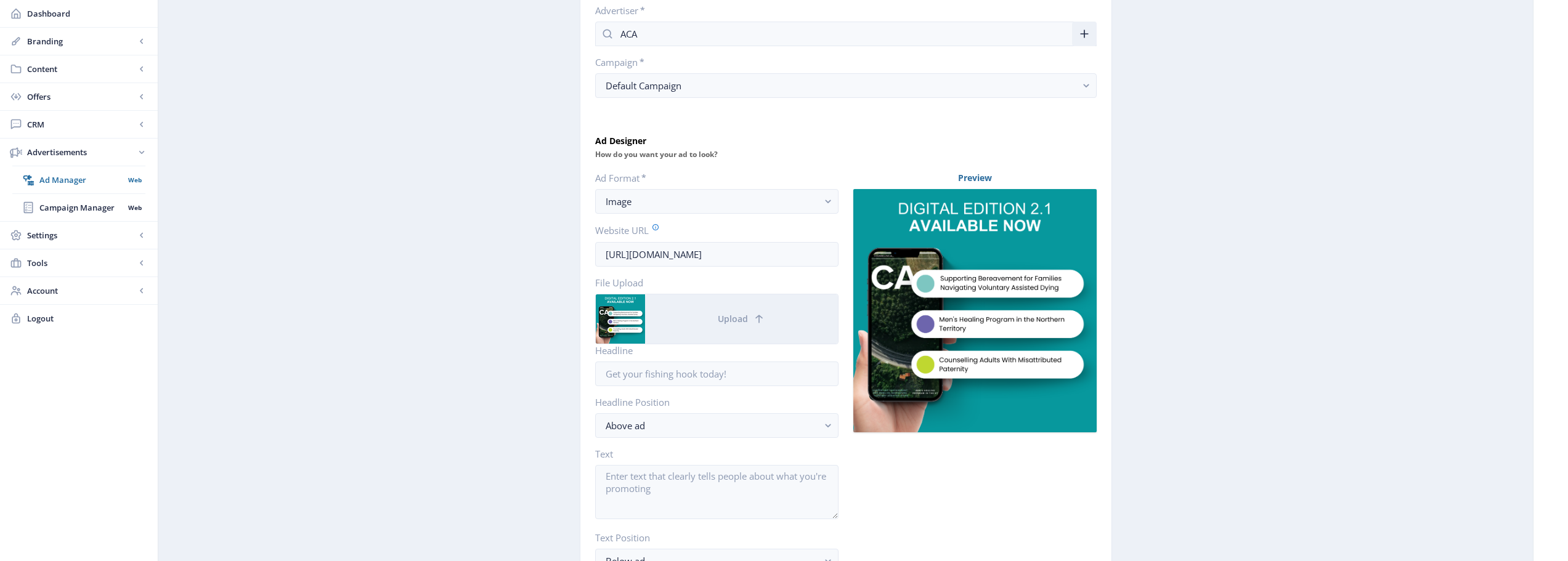
scroll to position [431, 0]
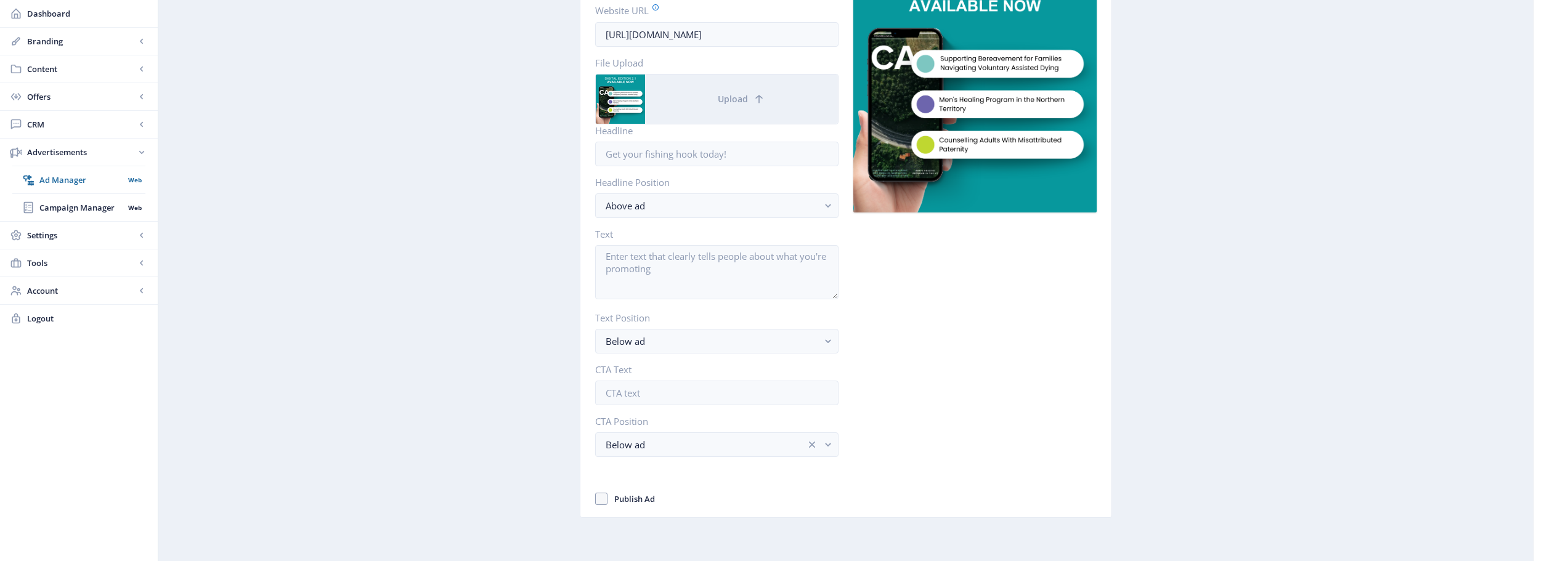
click at [599, 492] on label "Publish Ad" at bounding box center [625, 498] width 59 height 14
click at [596, 498] on input "Publish Ad" at bounding box center [596, 498] width 1 height 1
checkbox input "true"
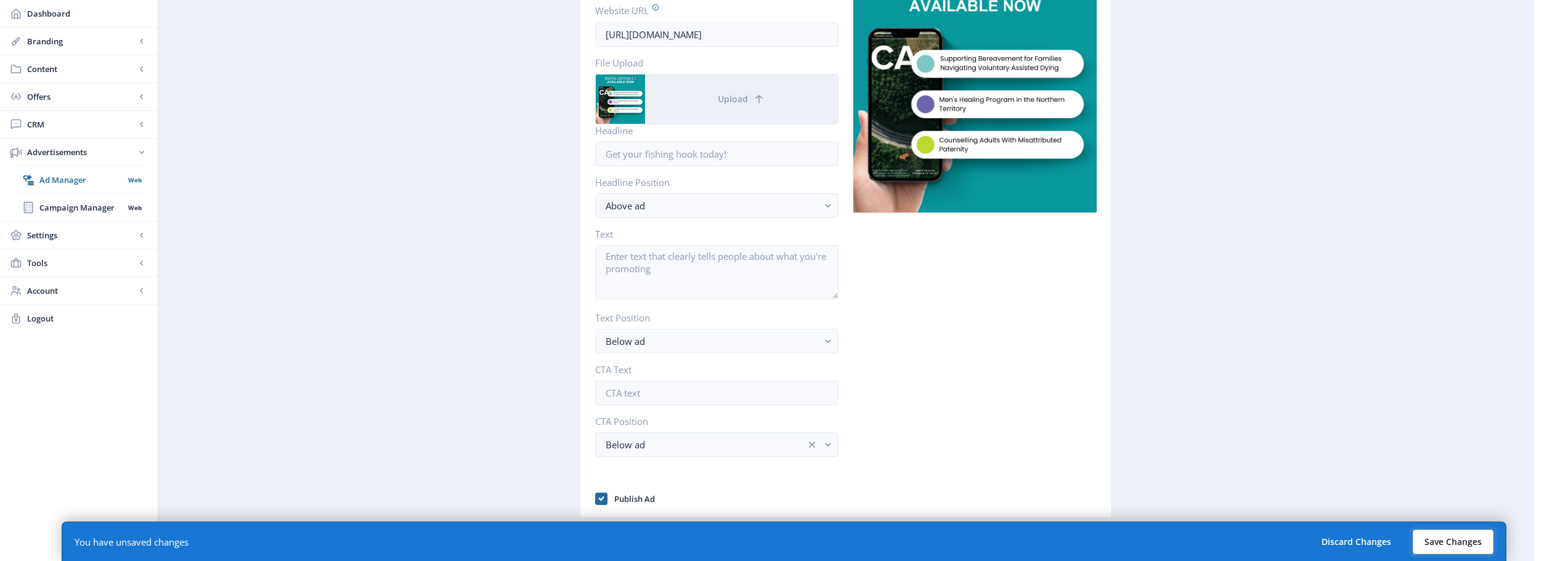
click at [1470, 552] on button "Save Changes" at bounding box center [1454, 542] width 81 height 24
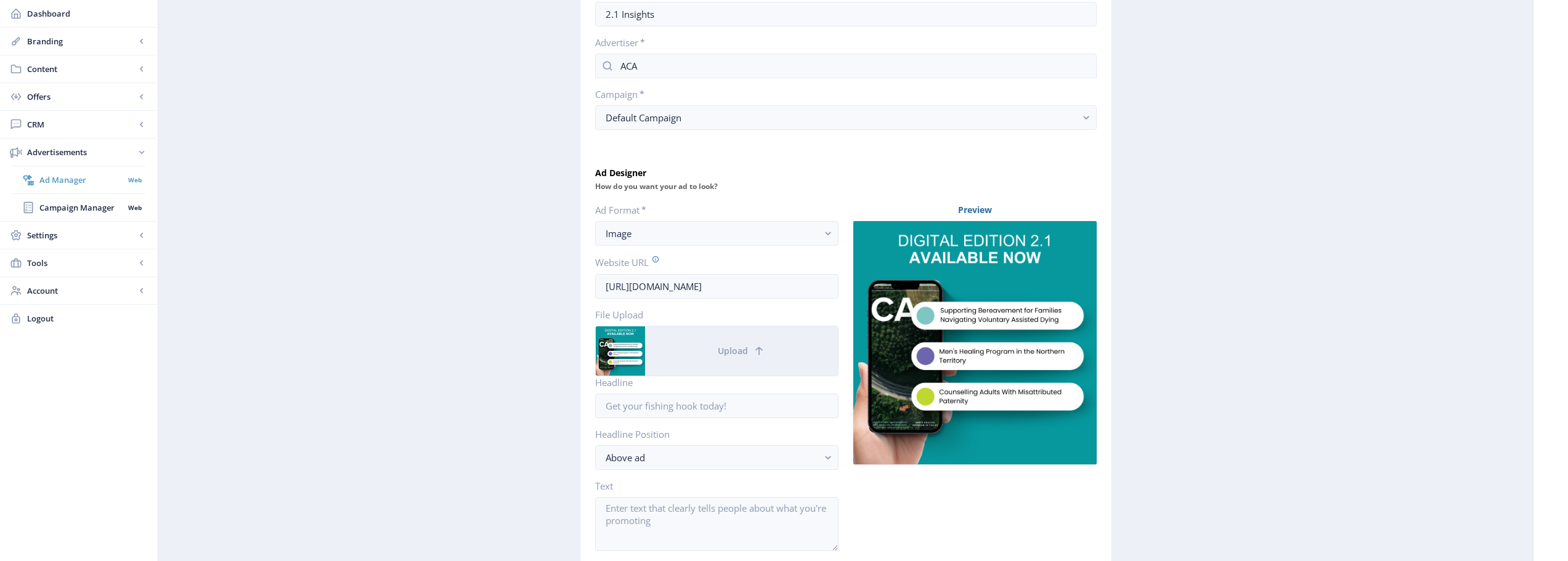
scroll to position [61, 0]
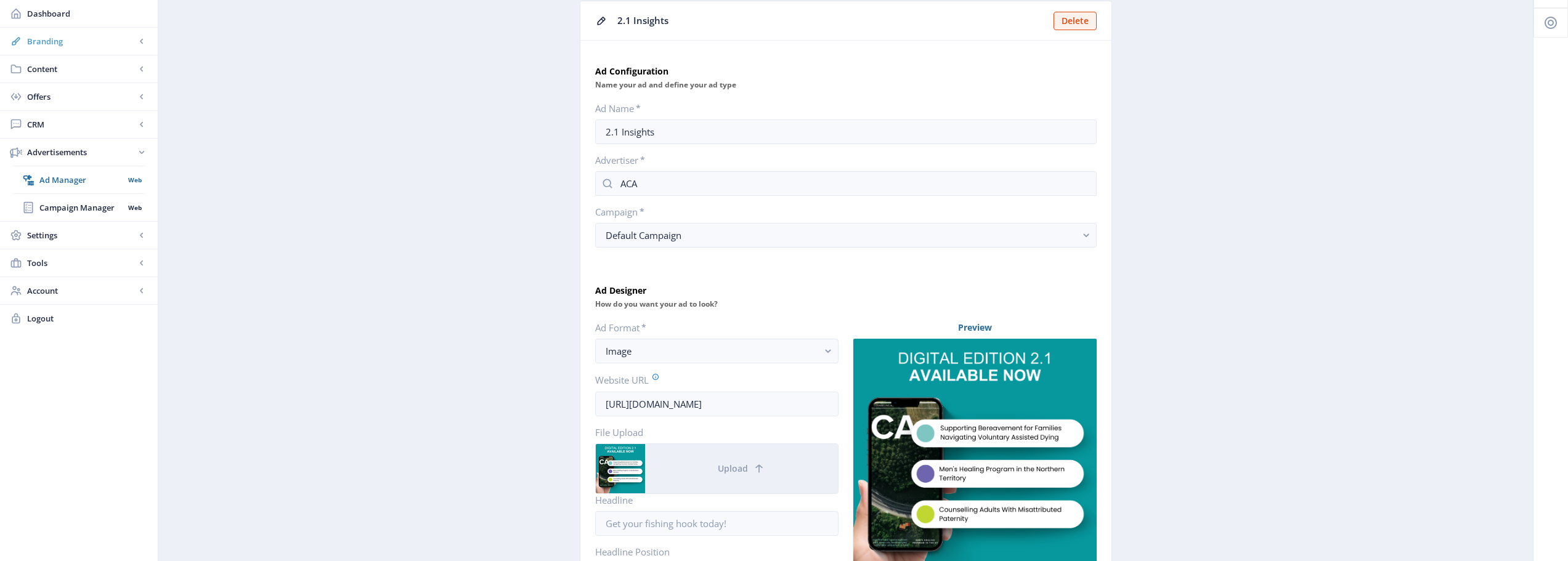
click at [53, 47] on link "Branding" at bounding box center [79, 41] width 158 height 27
click at [82, 99] on span "Appearance" at bounding box center [92, 97] width 106 height 12
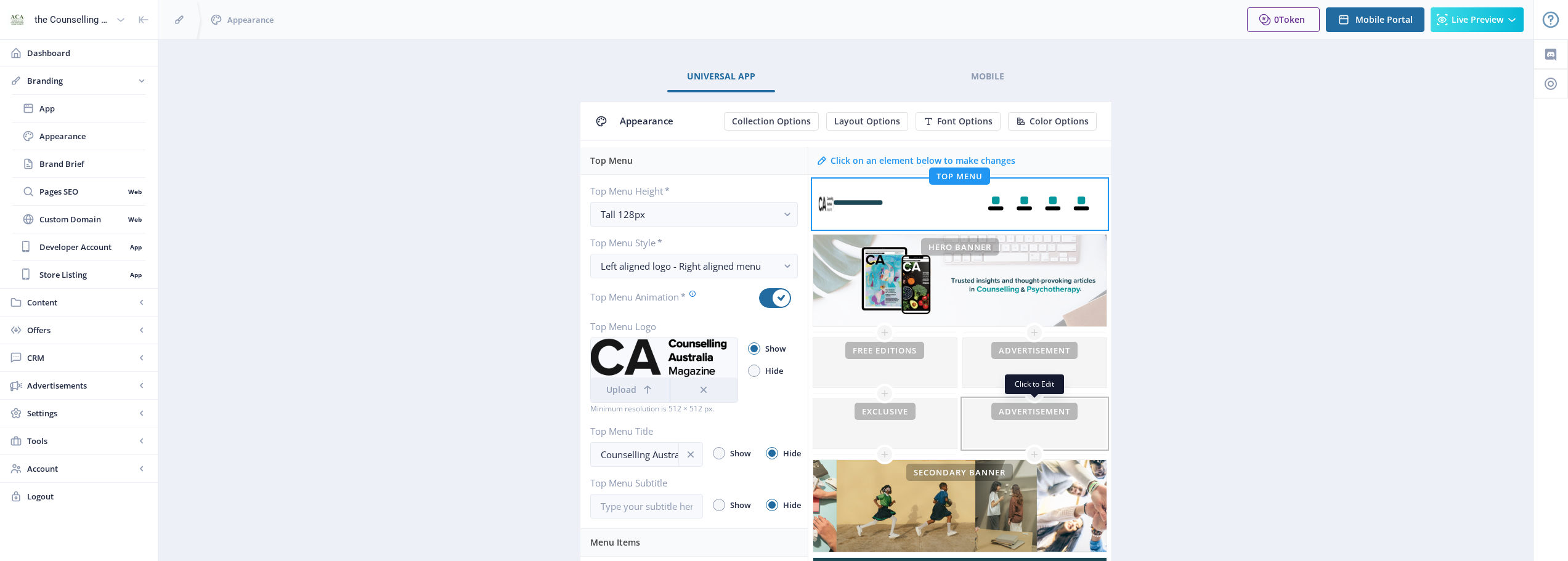
click at [1043, 422] on div at bounding box center [1035, 424] width 143 height 50
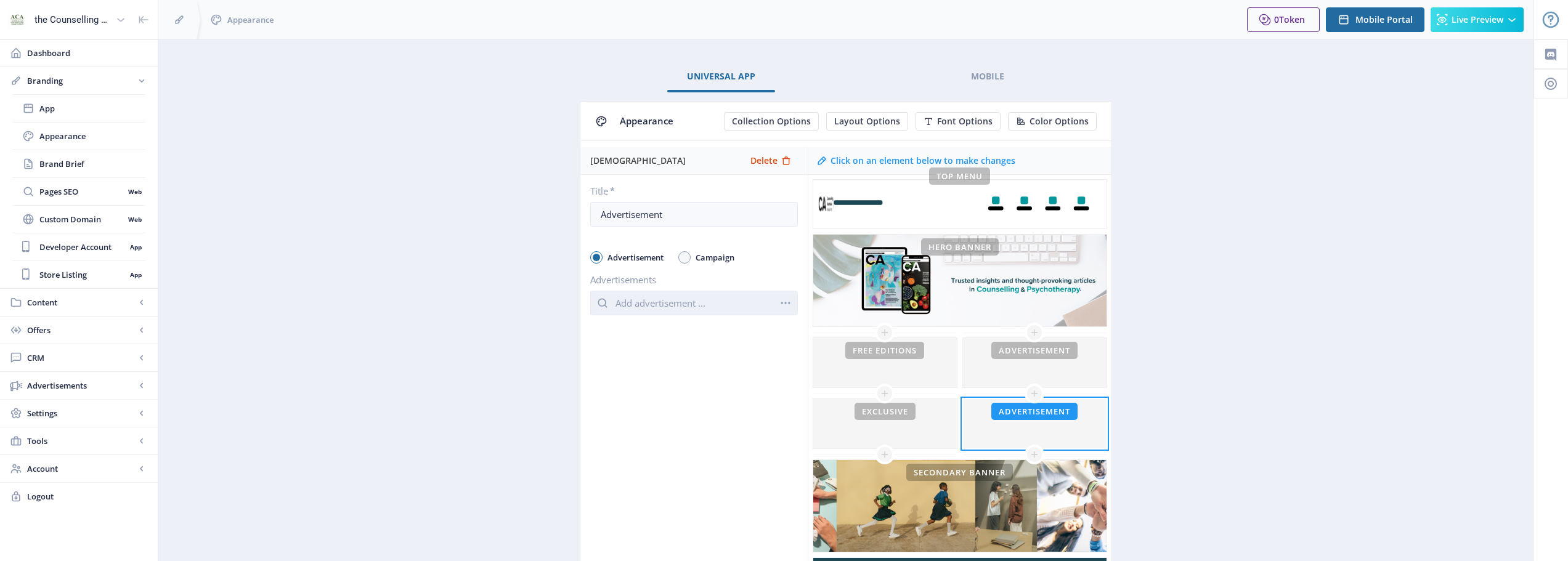
click at [627, 300] on input "text" at bounding box center [694, 303] width 207 height 24
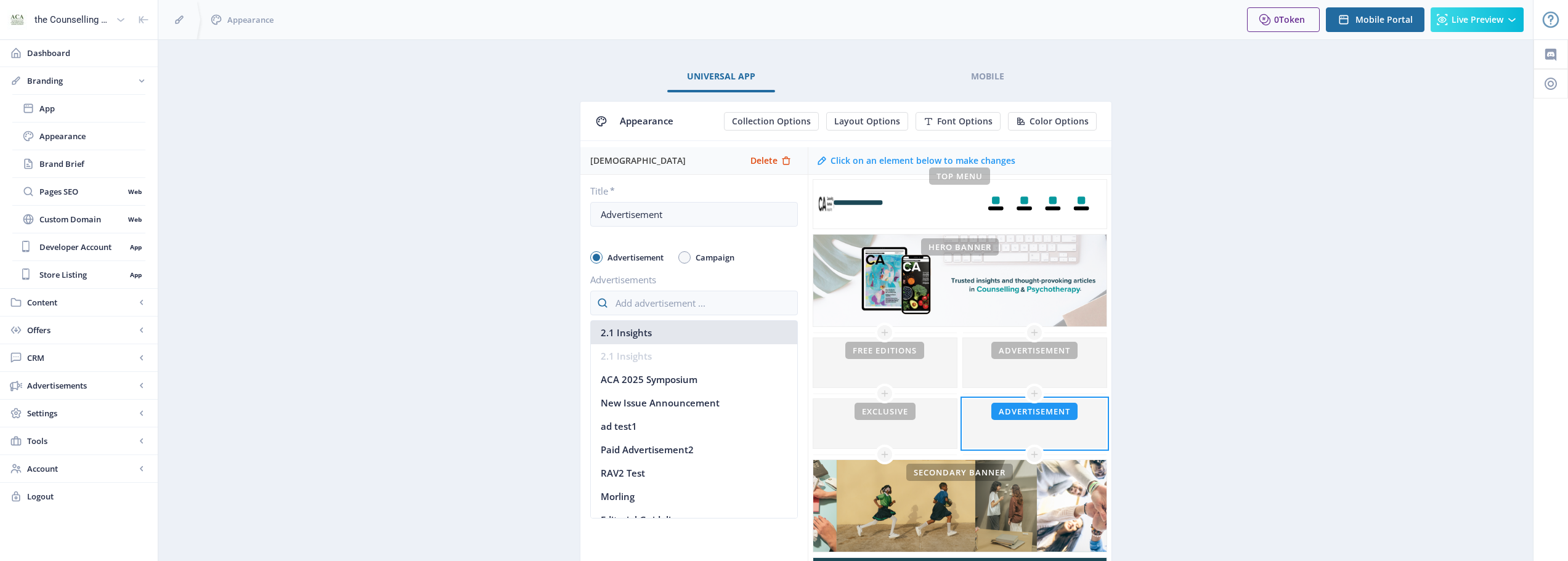
click at [660, 332] on nb-option "2.1 Insights" at bounding box center [694, 332] width 207 height 24
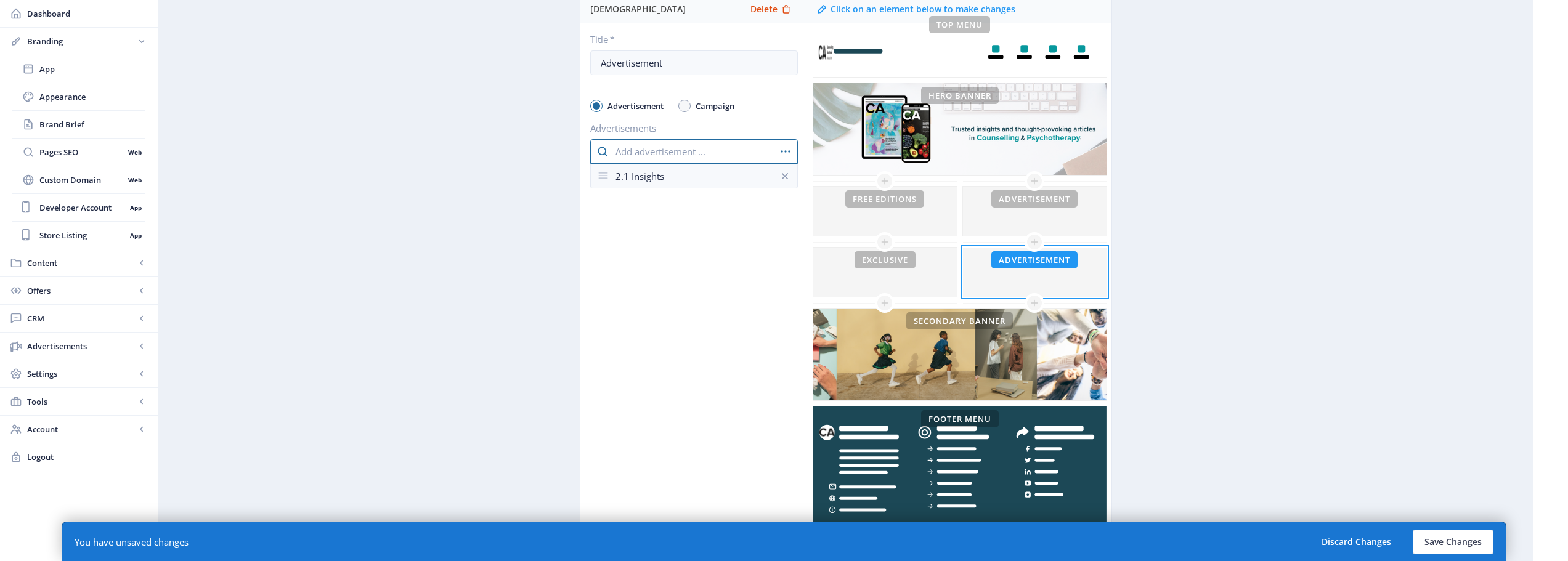
scroll to position [181, 0]
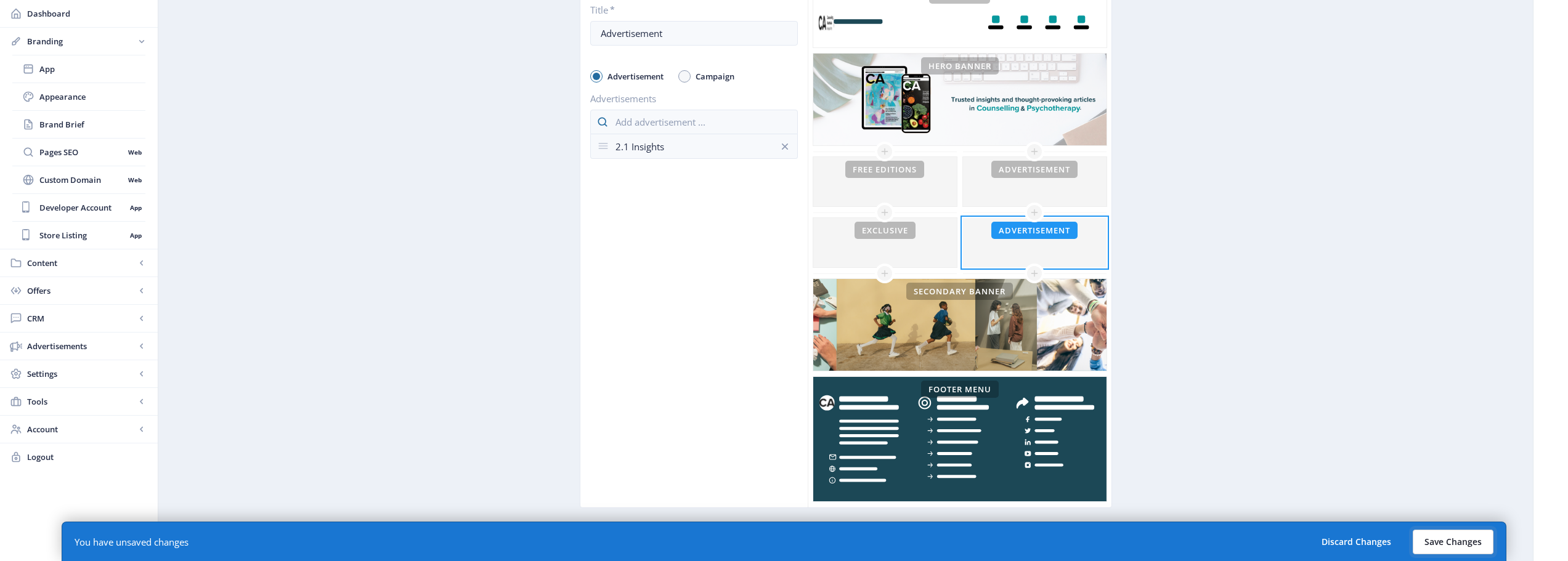
click at [1452, 553] on button "Save Changes" at bounding box center [1454, 542] width 81 height 24
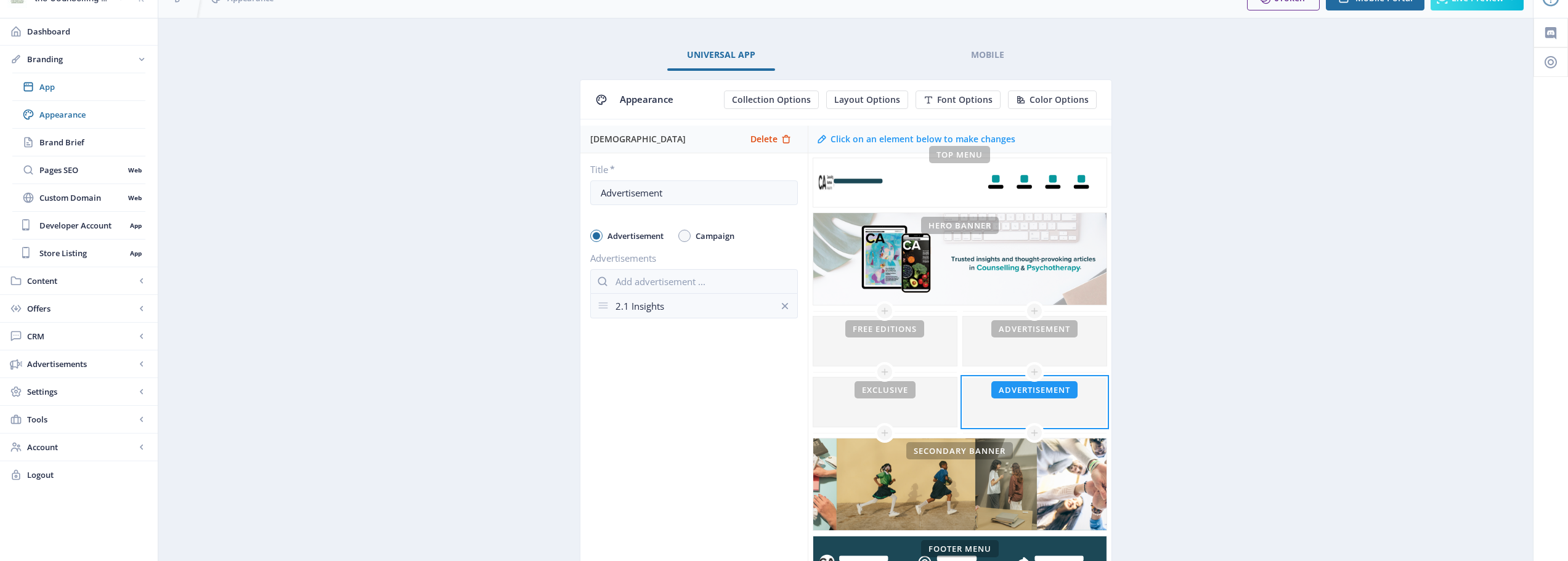
scroll to position [0, 0]
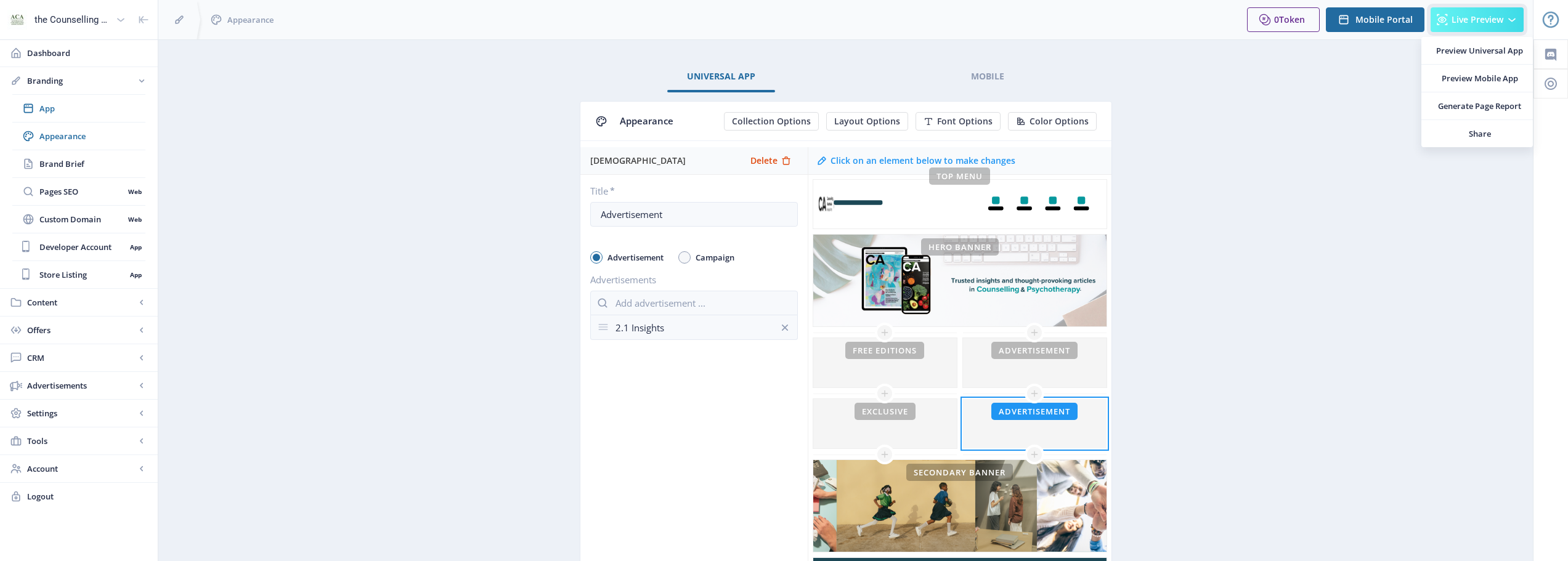
click at [1442, 21] on icon at bounding box center [1442, 20] width 11 height 11
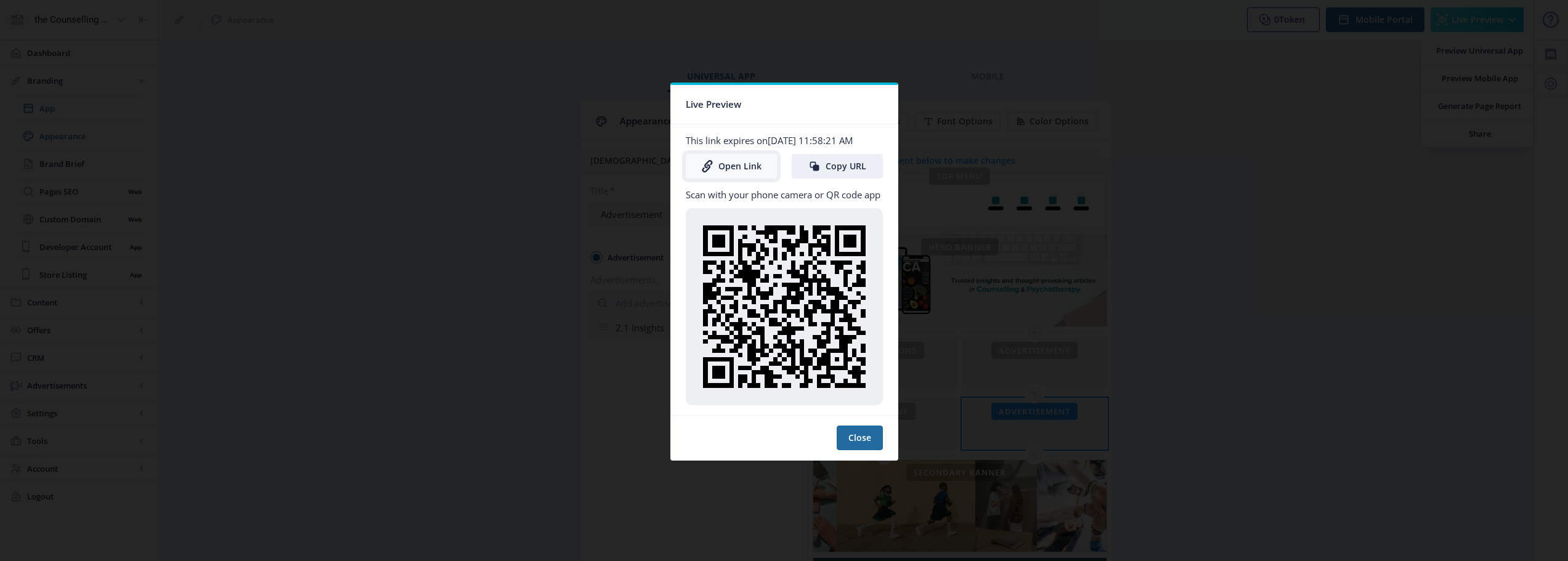
click at [756, 165] on link "Open Link" at bounding box center [731, 166] width 92 height 24
